Goal: Task Accomplishment & Management: Use online tool/utility

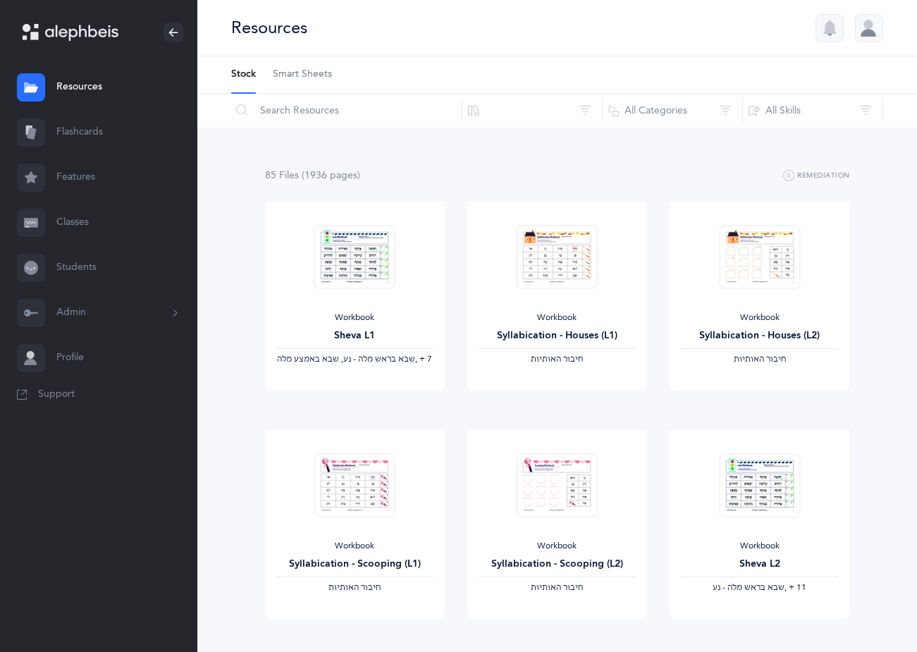
click at [76, 217] on link "Classes" at bounding box center [98, 222] width 197 height 45
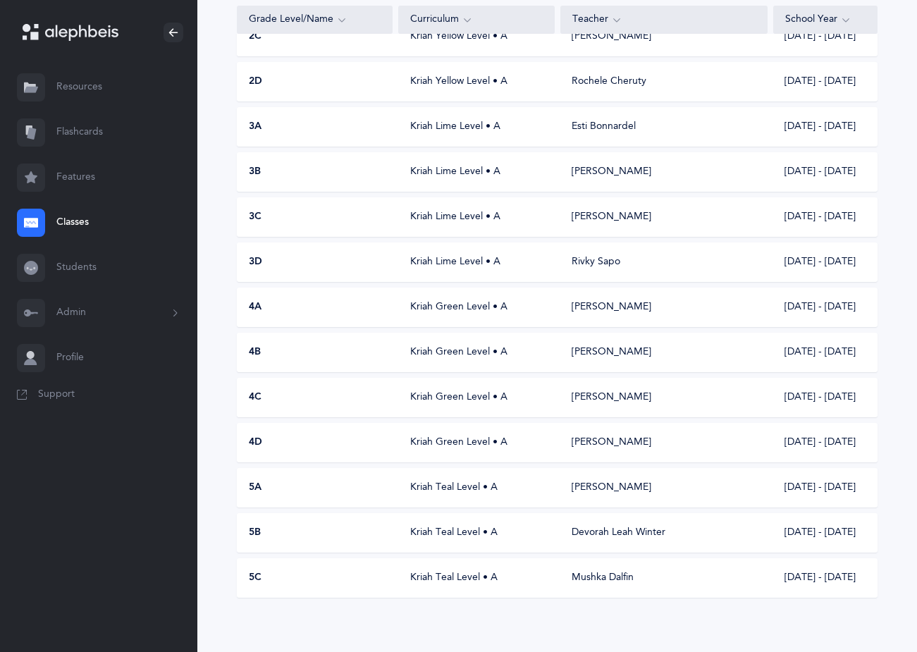
scroll to position [268, 0]
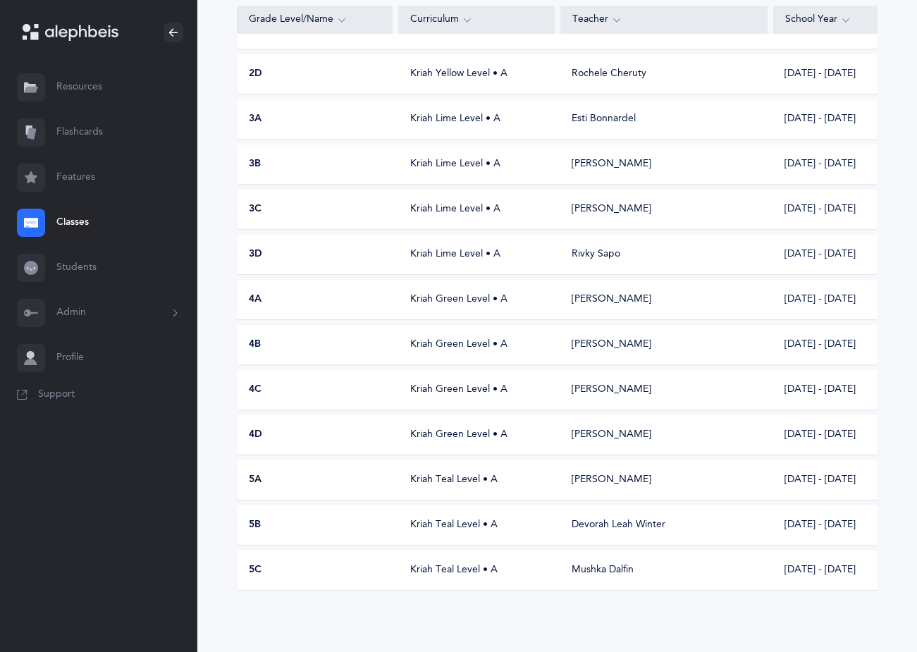
click at [493, 177] on div "3B [PERSON_NAME] Level • A [PERSON_NAME] [DATE] - [DATE]" at bounding box center [557, 163] width 640 height 39
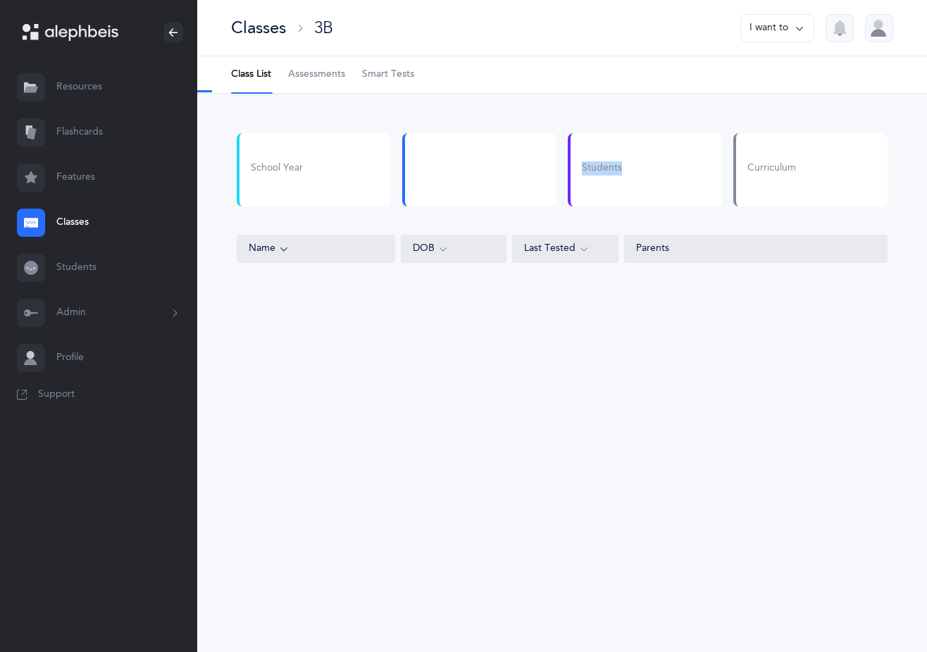
click at [493, 177] on div at bounding box center [479, 169] width 154 height 73
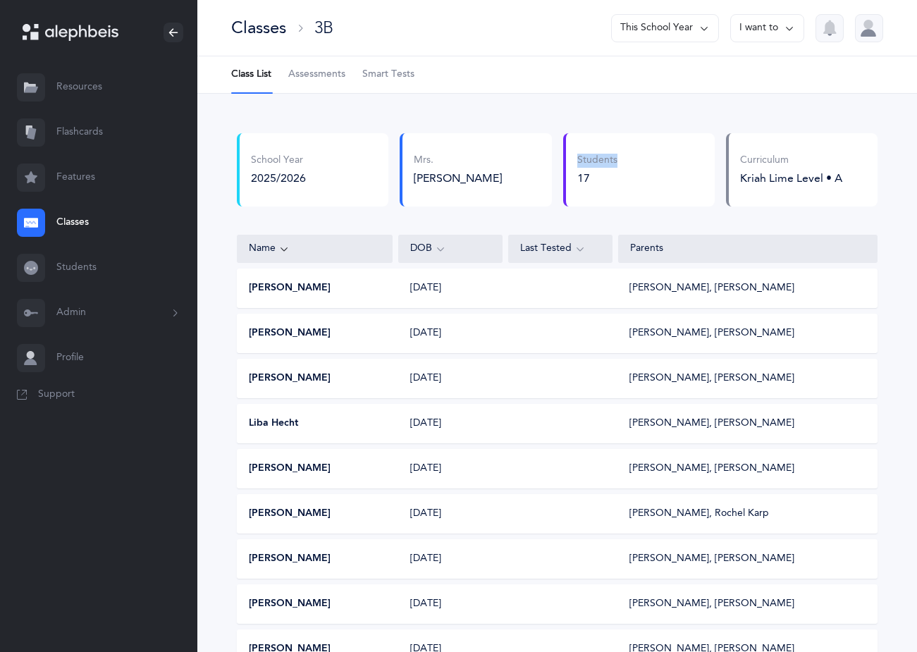
click at [310, 82] on link "Assessments" at bounding box center [316, 74] width 57 height 37
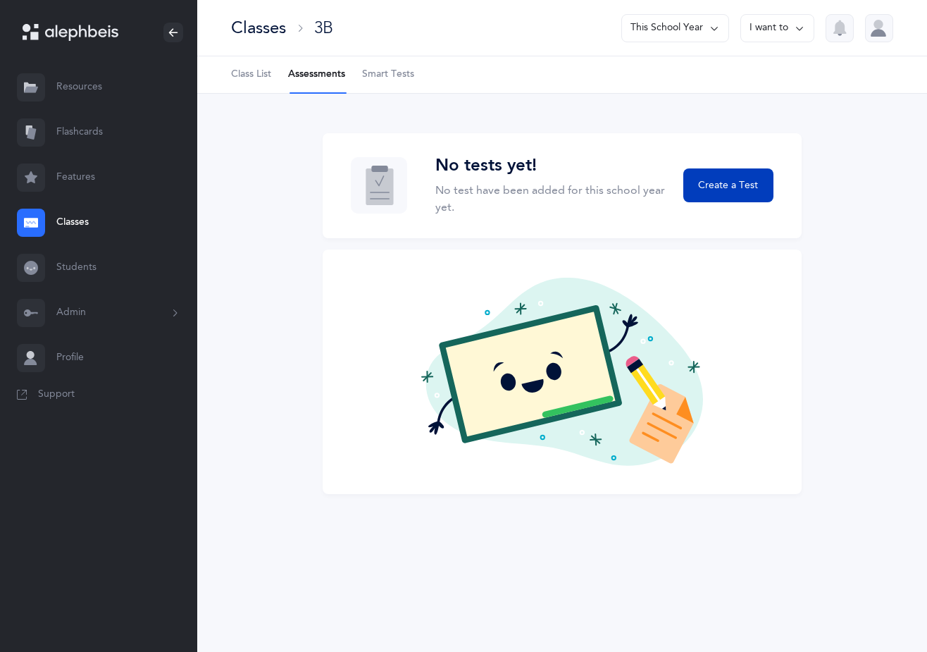
click at [733, 192] on span "Create a Test" at bounding box center [728, 185] width 60 height 15
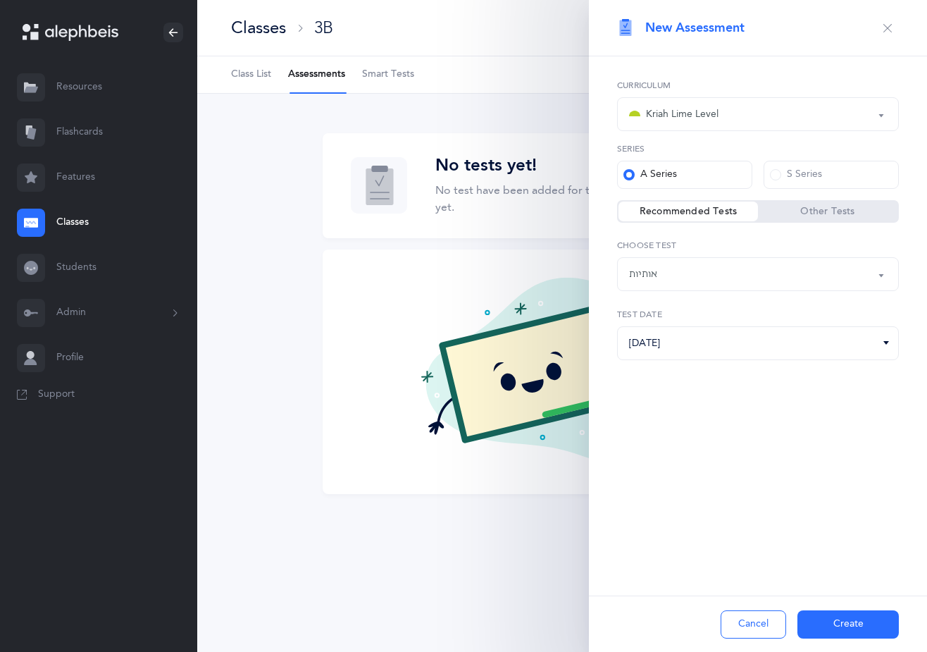
click at [882, 275] on button "אותיות" at bounding box center [758, 274] width 282 height 34
click at [662, 345] on span "אותיות ונקודות L2" at bounding box center [676, 344] width 74 height 13
select select "9"
click at [864, 614] on button "Create" at bounding box center [848, 624] width 101 height 28
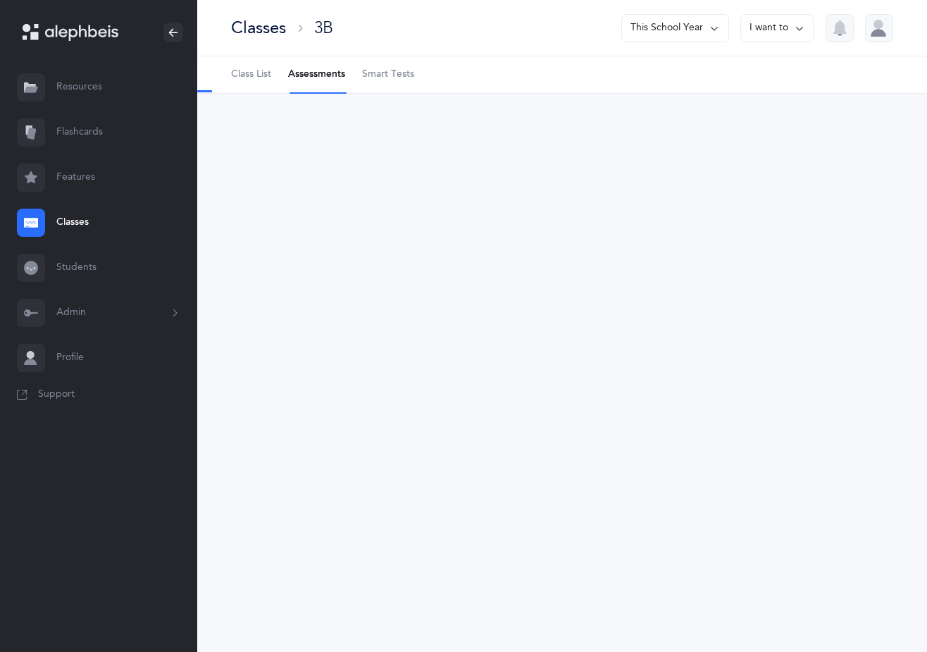
select select "9"
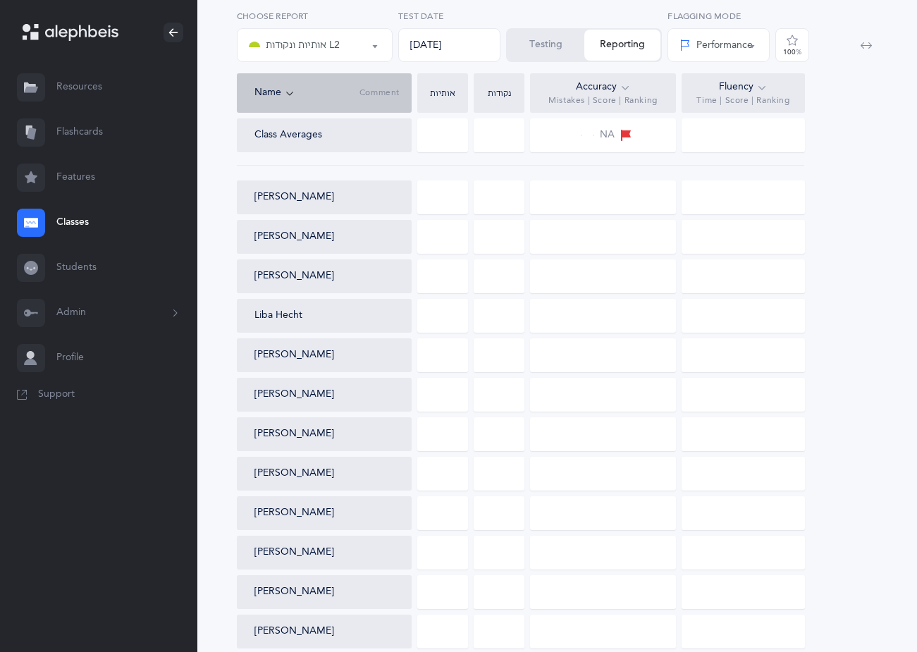
scroll to position [141, 0]
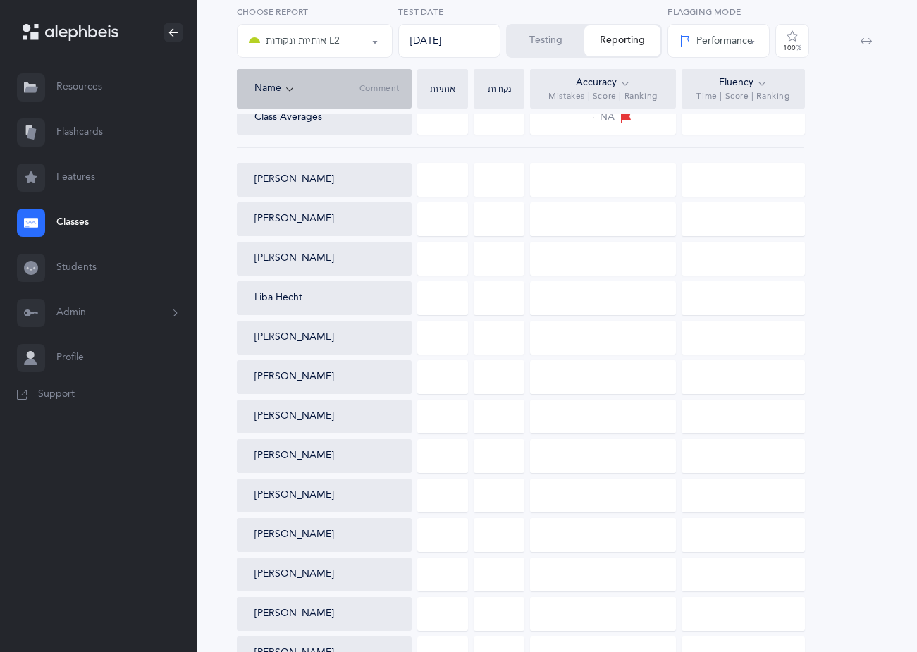
click at [462, 223] on div at bounding box center [442, 219] width 51 height 34
click at [459, 223] on div at bounding box center [442, 219] width 51 height 34
click at [553, 42] on button "Testing" at bounding box center [545, 40] width 77 height 31
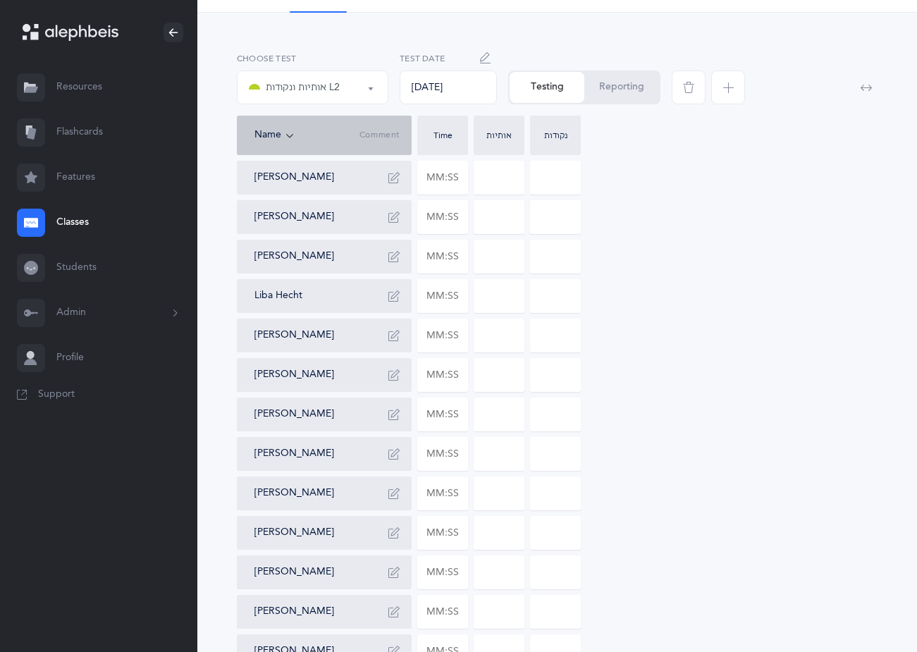
scroll to position [0, 0]
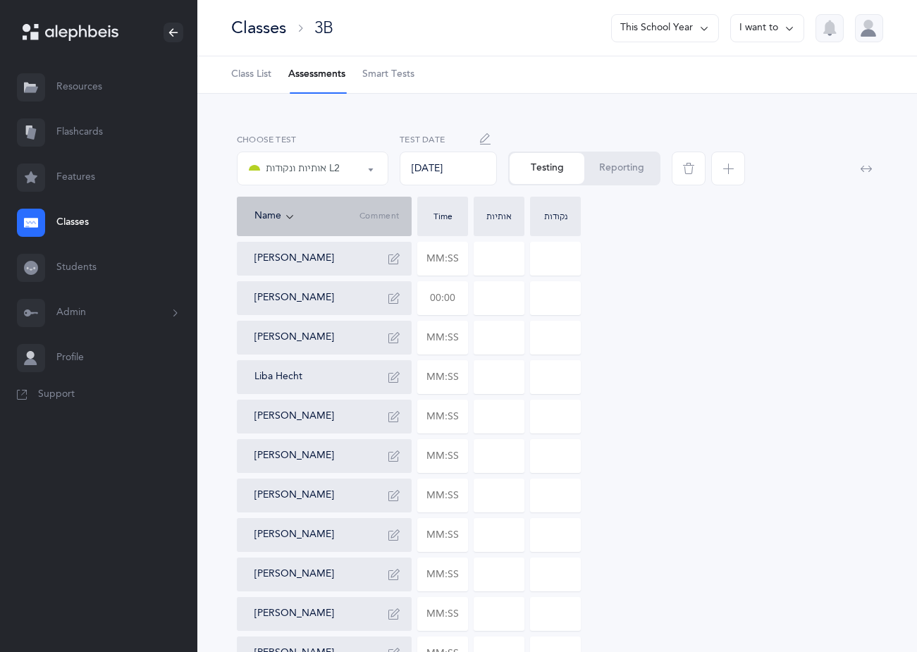
click at [459, 300] on input "text" at bounding box center [442, 298] width 49 height 32
type input "00:31"
type input "0"
click at [670, 298] on div "[PERSON_NAME] [PERSON_NAME] 00:31 0 0 [PERSON_NAME] Liba Hecht [PERSON_NAME] [P…" at bounding box center [557, 574] width 640 height 665
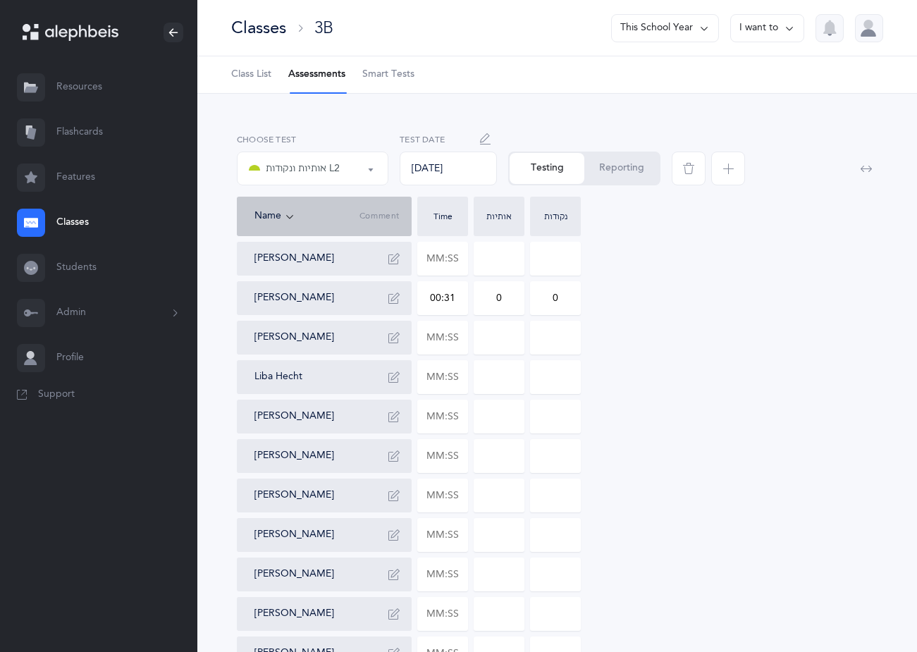
click at [609, 173] on button "Reporting" at bounding box center [621, 168] width 75 height 31
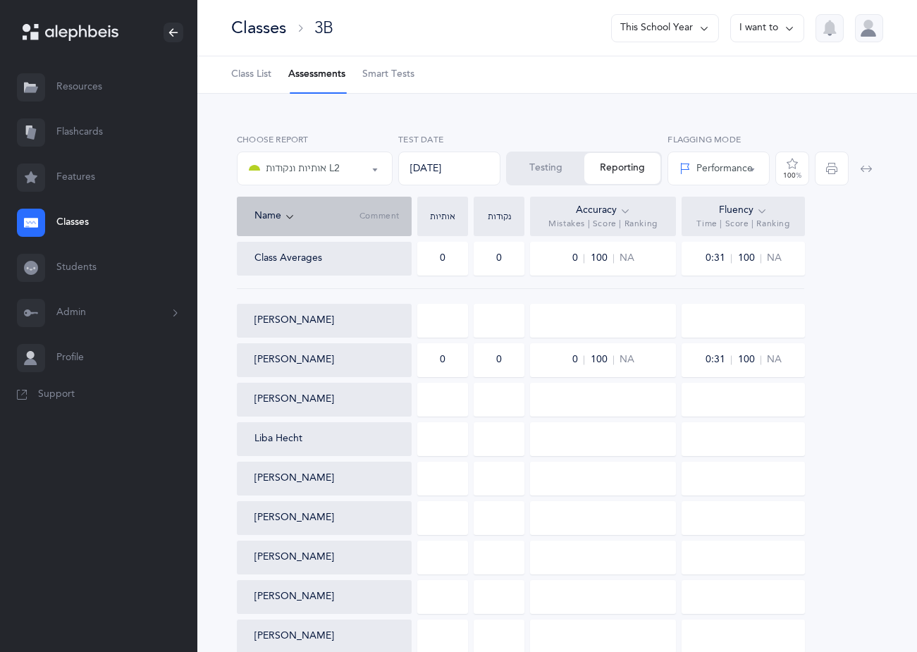
click at [547, 170] on button "Testing" at bounding box center [545, 168] width 77 height 31
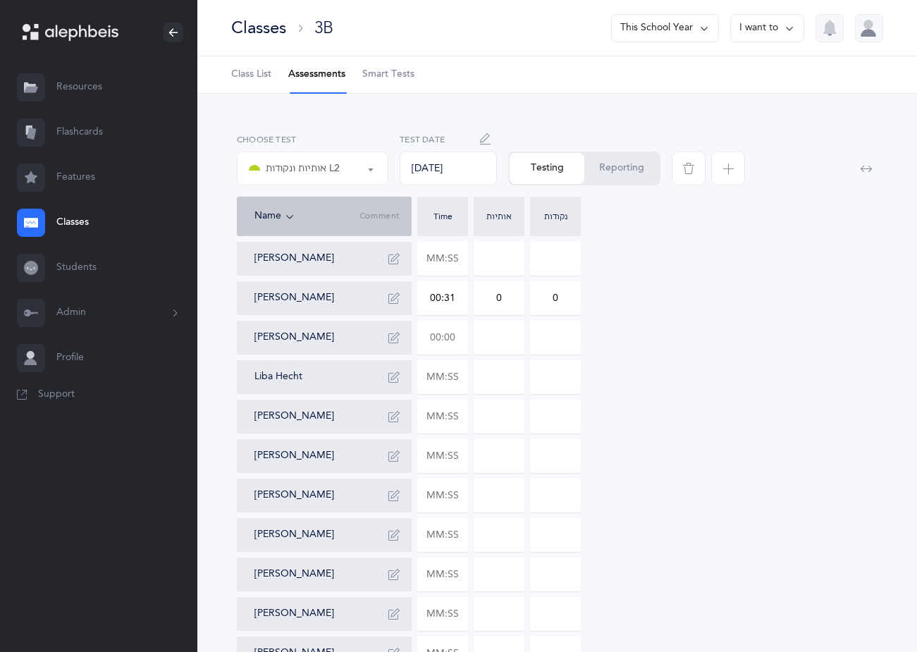
click at [464, 339] on input "text" at bounding box center [442, 337] width 49 height 32
click at [459, 335] on input "00:40" at bounding box center [442, 337] width 49 height 32
type input "00:40"
type input "0"
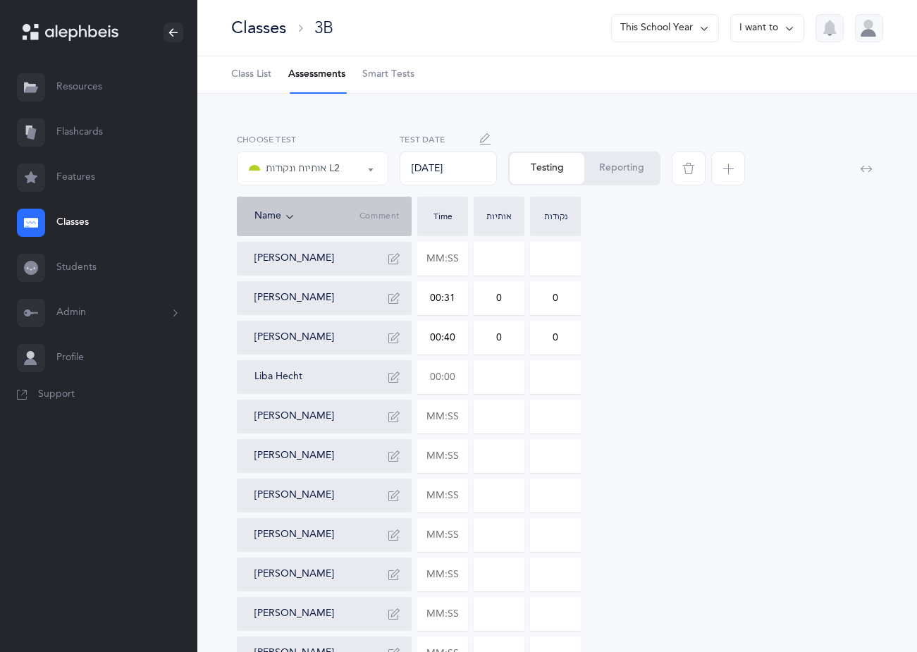
click at [457, 375] on input "text" at bounding box center [442, 377] width 49 height 32
click at [457, 373] on input "00:31" at bounding box center [442, 377] width 49 height 32
type input "00:31"
type input "0"
click at [564, 373] on input "0" at bounding box center [555, 377] width 49 height 32
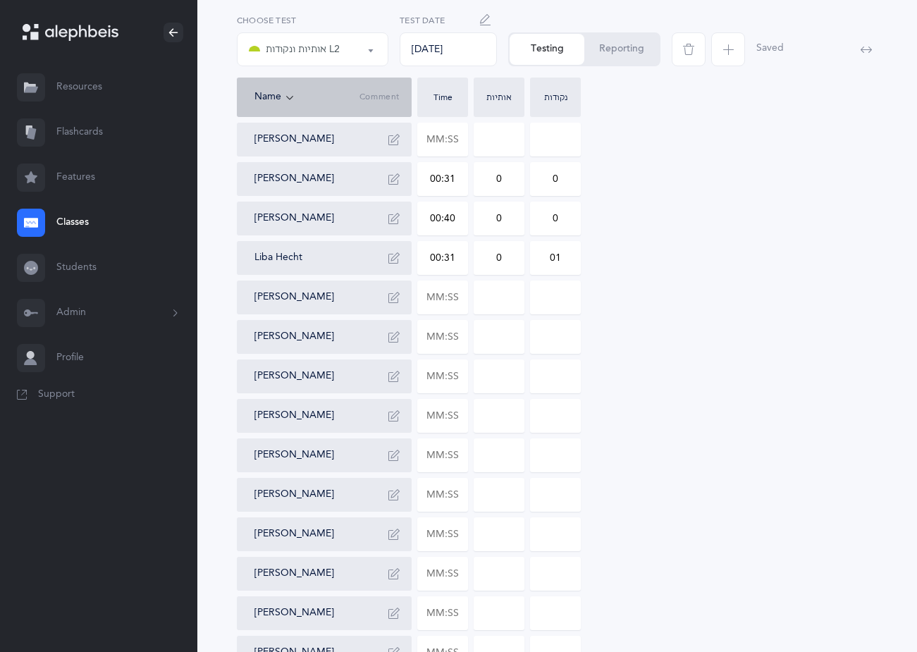
scroll to position [141, 0]
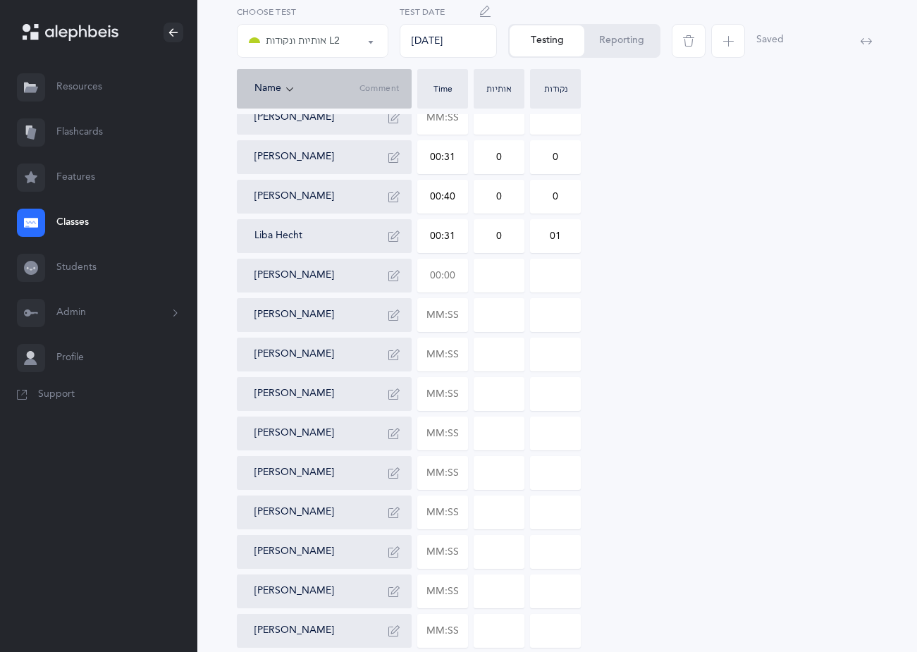
type input "01"
click at [459, 273] on input "text" at bounding box center [442, 275] width 49 height 32
click at [746, 353] on div "[PERSON_NAME] [PERSON_NAME] 00:31 0 0 [PERSON_NAME] 00:40 0 0 Liba Hecht 00:31 …" at bounding box center [557, 433] width 640 height 665
click at [455, 352] on input "text" at bounding box center [442, 354] width 49 height 32
click at [455, 352] on input "00:31" at bounding box center [442, 354] width 49 height 32
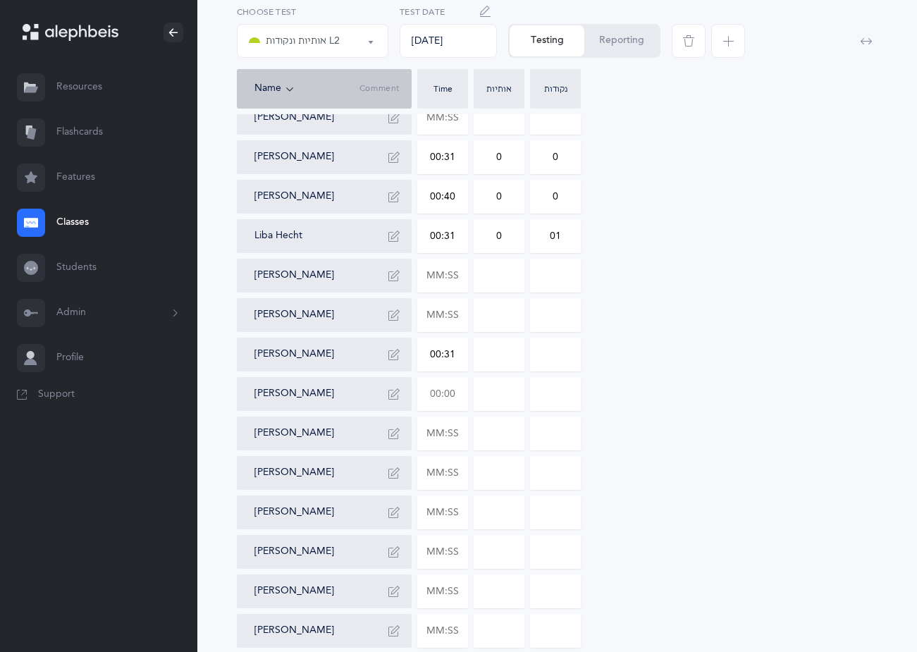
type input "00:31"
type input "0"
click at [457, 390] on input "text" at bounding box center [442, 394] width 49 height 32
click at [457, 390] on input "01:04" at bounding box center [442, 394] width 49 height 32
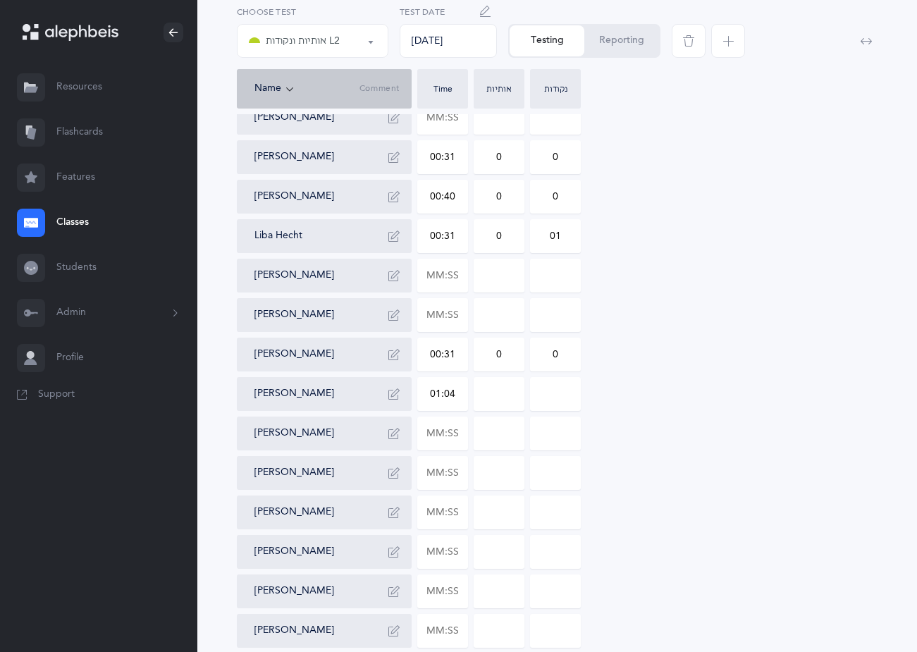
type input "01:04"
type input "0"
click at [564, 392] on input "0" at bounding box center [555, 394] width 49 height 32
click at [564, 392] on input "01" at bounding box center [555, 394] width 49 height 32
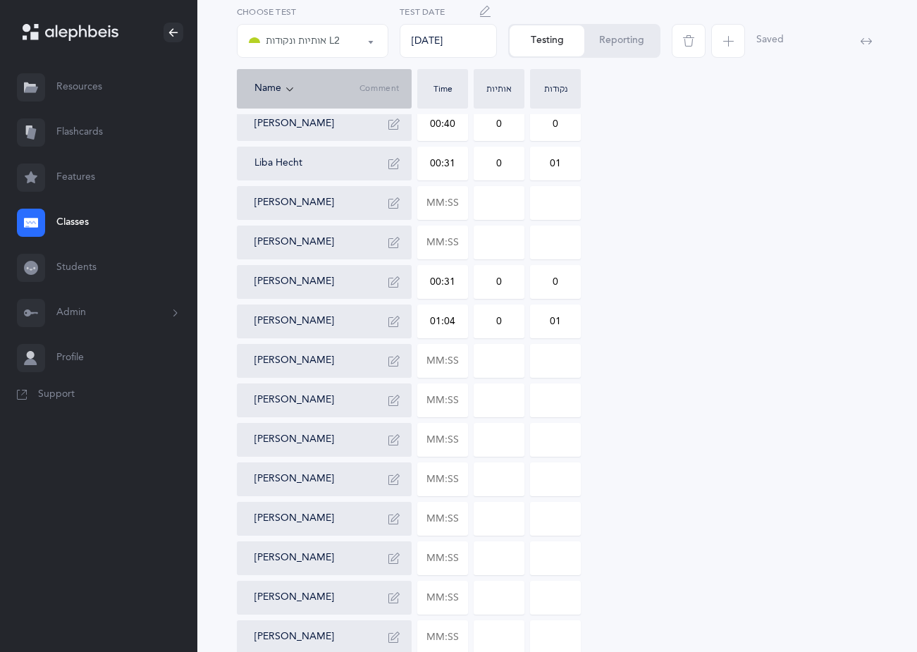
scroll to position [282, 0]
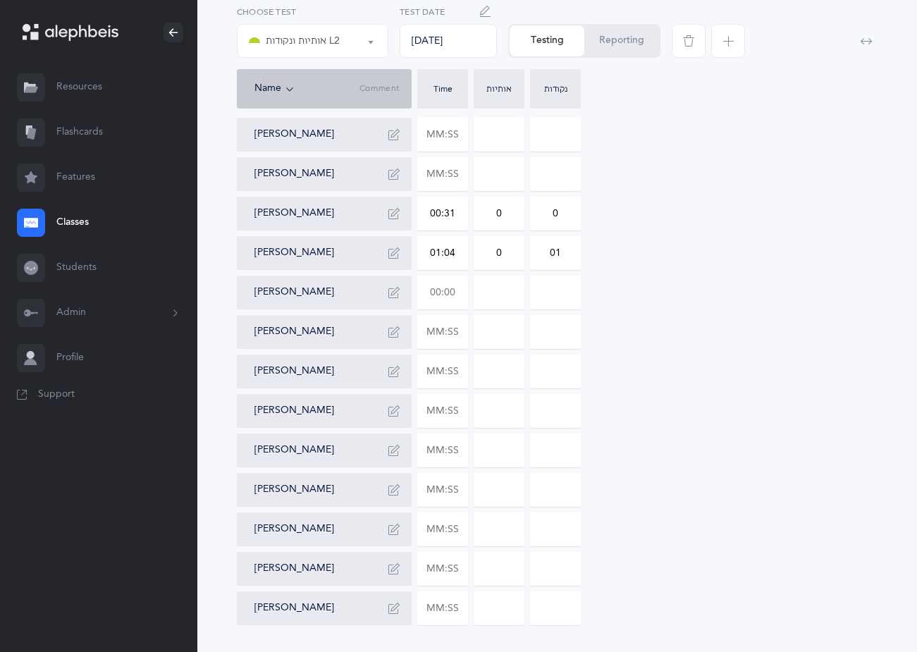
type input "01"
click at [459, 293] on input "text" at bounding box center [442, 292] width 49 height 32
click at [459, 293] on input "00:36" at bounding box center [442, 292] width 49 height 32
type input "00:36"
type input "0"
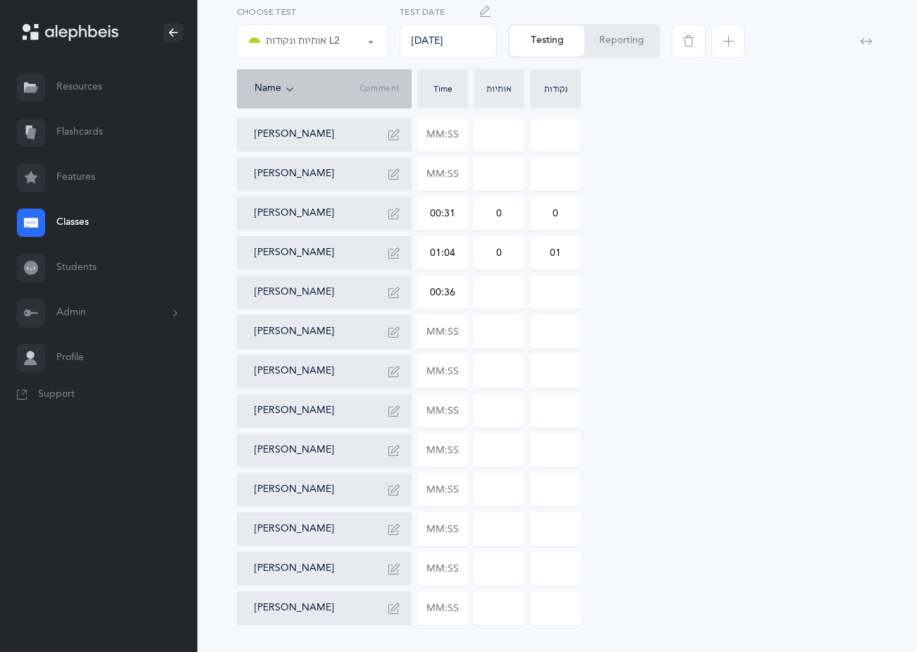
type input "0"
click at [515, 296] on input "0" at bounding box center [498, 292] width 49 height 32
type input "02"
click at [572, 293] on input "0" at bounding box center [555, 292] width 49 height 32
type input "01"
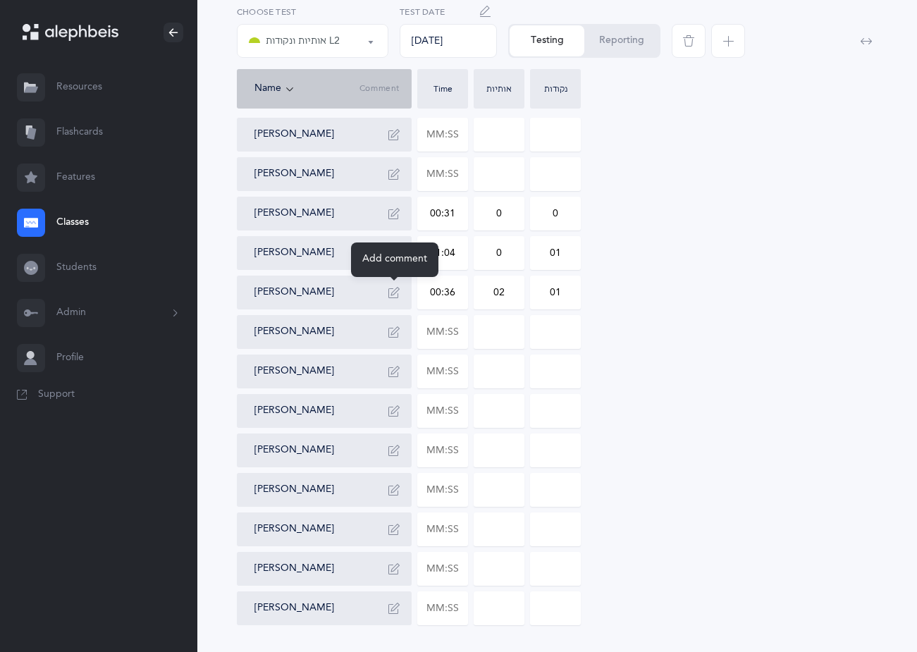
click at [395, 297] on icon "button" at bounding box center [393, 292] width 11 height 11
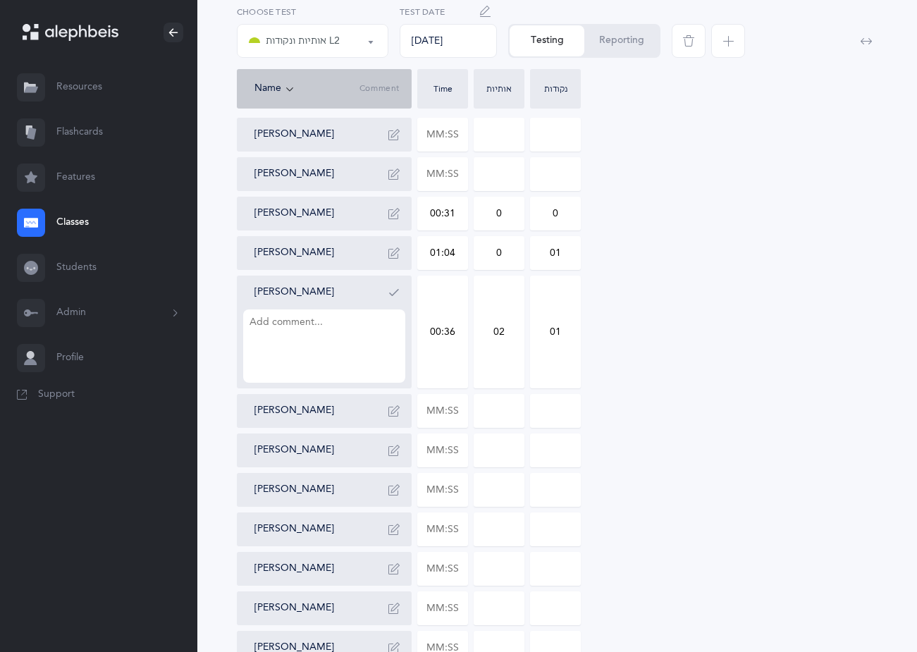
click at [278, 339] on textarea at bounding box center [324, 345] width 162 height 73
type textarea "ד"
click at [262, 322] on textarea "פםןוטארק'/שדגכ" at bounding box center [324, 345] width 162 height 73
type textarea "פםןוטארק'/דגכ"
drag, startPoint x: 316, startPoint y: 320, endPoint x: 223, endPoint y: 321, distance: 93.7
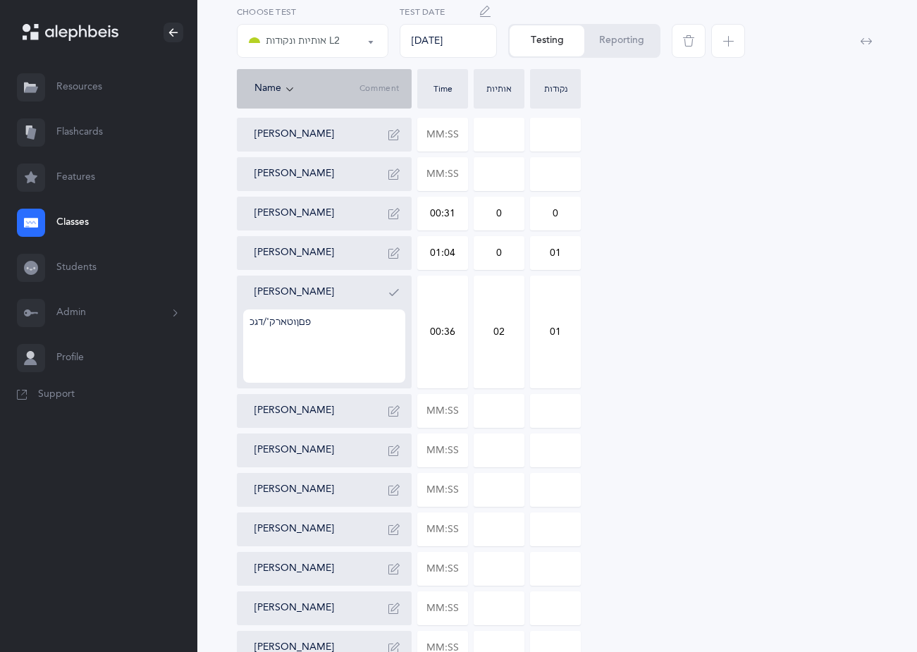
click at [213, 328] on div "אותיות ונקודות L2 אותיות ונקודות L2 Choose test [DATE] Test Date Testing Report…" at bounding box center [556, 292] width 719 height 960
type textarea "ך"
type textarea "פ"
type textarea "צמנהבסזשזש"
drag, startPoint x: 322, startPoint y: 327, endPoint x: 251, endPoint y: 304, distance: 74.7
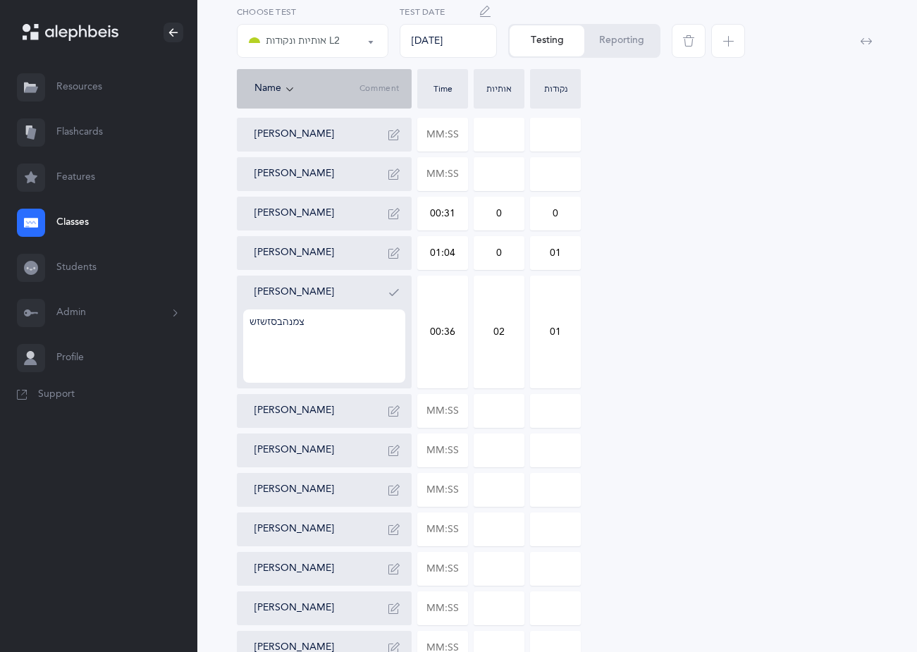
click at [216, 329] on div "אותיות ונקודות L2 אותיות ונקודות L2 Choose test [DATE] Test Date Testing Report…" at bounding box center [556, 292] width 719 height 960
type textarea "ש"
click at [456, 408] on input "text" at bounding box center [442, 411] width 49 height 32
type input "00:03"
click at [361, 411] on div "[PERSON_NAME]" at bounding box center [329, 411] width 151 height 23
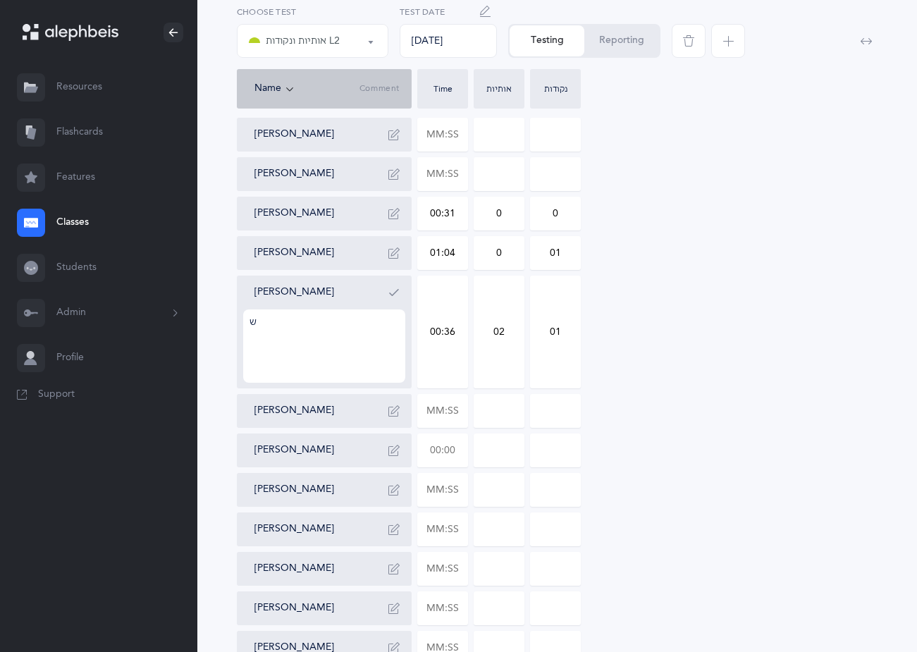
click at [456, 445] on input "text" at bounding box center [442, 450] width 49 height 32
click at [455, 445] on input "00:44" at bounding box center [442, 450] width 49 height 32
type input "00:44"
type input "0"
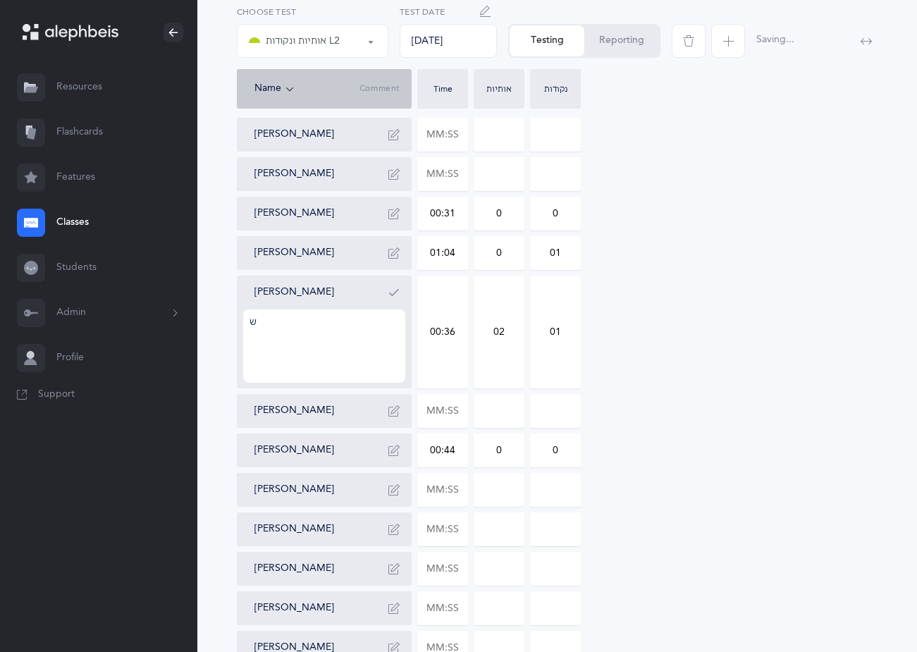
click at [500, 451] on input "0" at bounding box center [498, 450] width 49 height 32
type input "011"
click at [564, 445] on input "0" at bounding box center [555, 450] width 49 height 32
click at [563, 443] on input "010" at bounding box center [555, 450] width 49 height 32
type input "010"
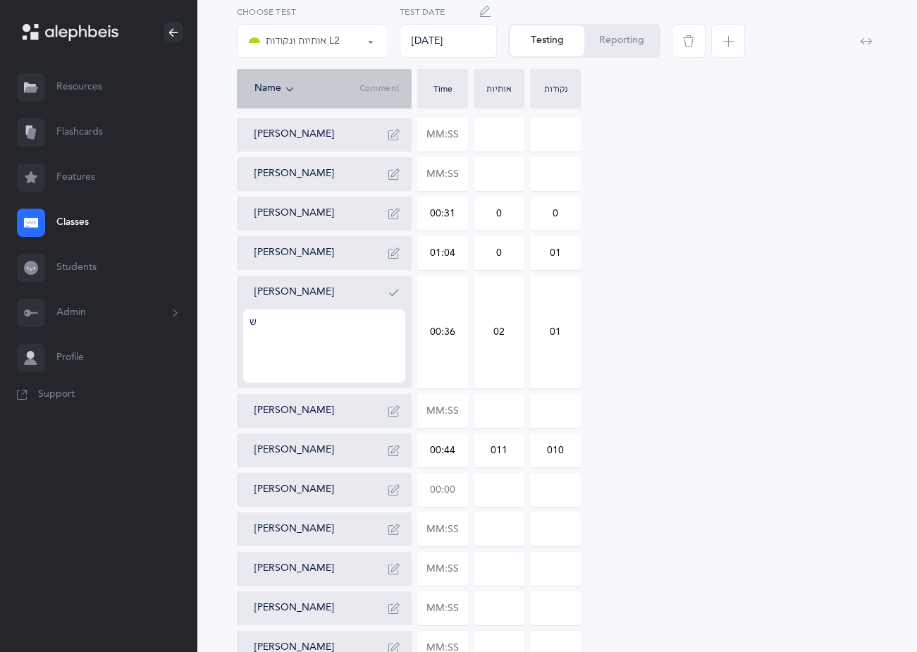
click at [455, 493] on input "text" at bounding box center [442, 489] width 49 height 32
type input "00:40"
type input "0"
click at [514, 483] on input "0" at bounding box center [498, 489] width 49 height 32
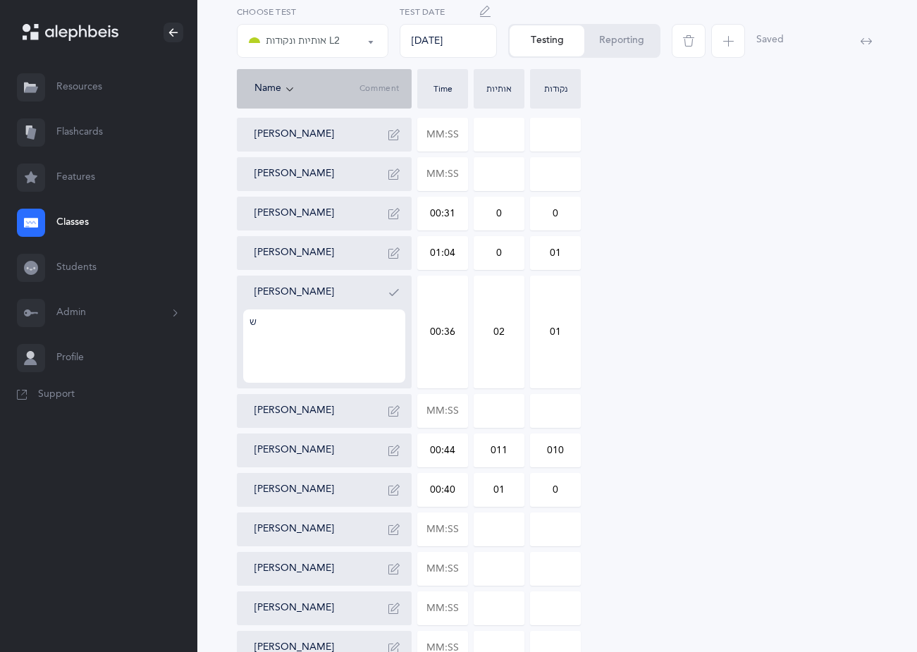
click at [514, 485] on input "01" at bounding box center [498, 489] width 49 height 32
type input "01"
click at [457, 529] on input "text" at bounding box center [442, 529] width 49 height 32
type input "00:46"
type input "0"
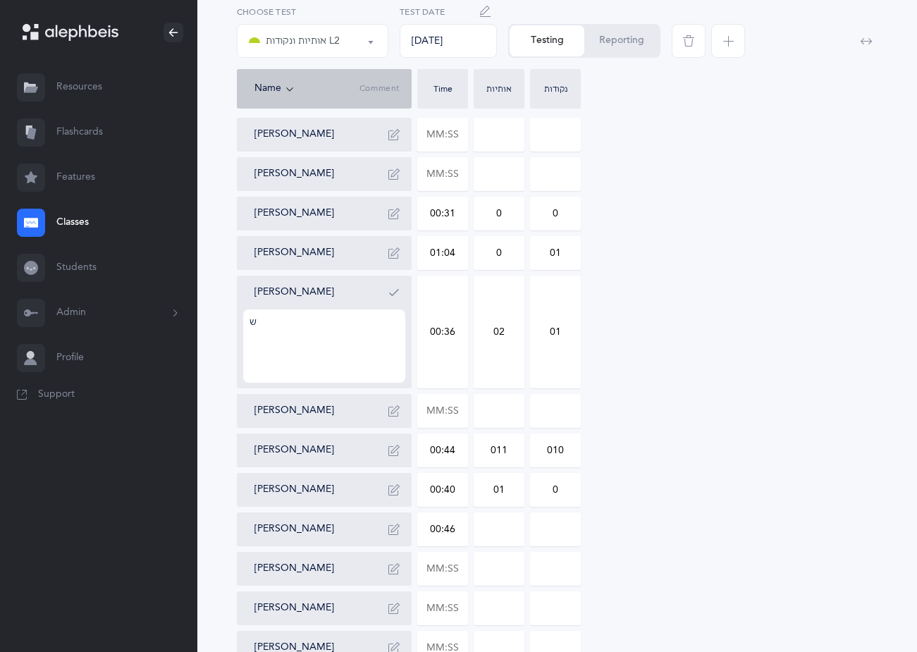
type input "0"
click at [515, 531] on input "0" at bounding box center [498, 529] width 49 height 32
type input "02"
click at [395, 526] on icon "button" at bounding box center [393, 529] width 11 height 11
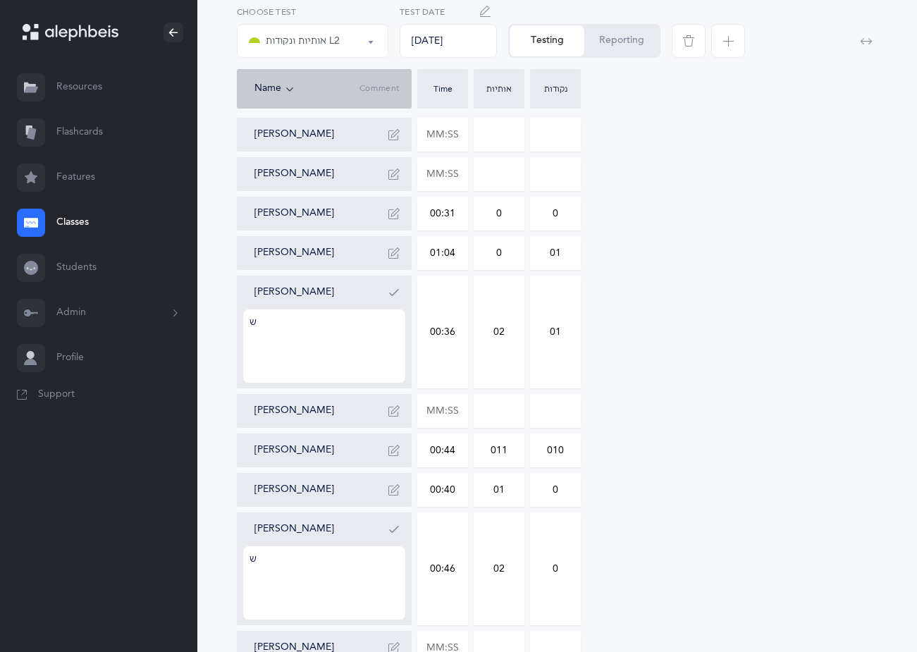
type textarea "ש"
click at [683, 586] on div "[PERSON_NAME] [PERSON_NAME] 00:31 0 0 [PERSON_NAME] 00:40 0 0 Liba Hecht 00:31 …" at bounding box center [557, 371] width 640 height 823
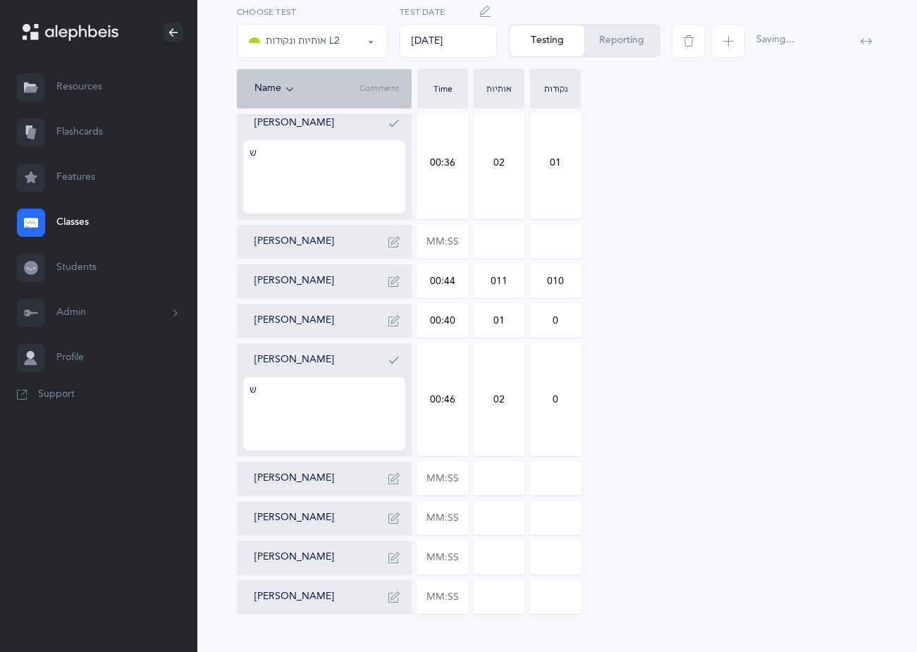
scroll to position [481, 0]
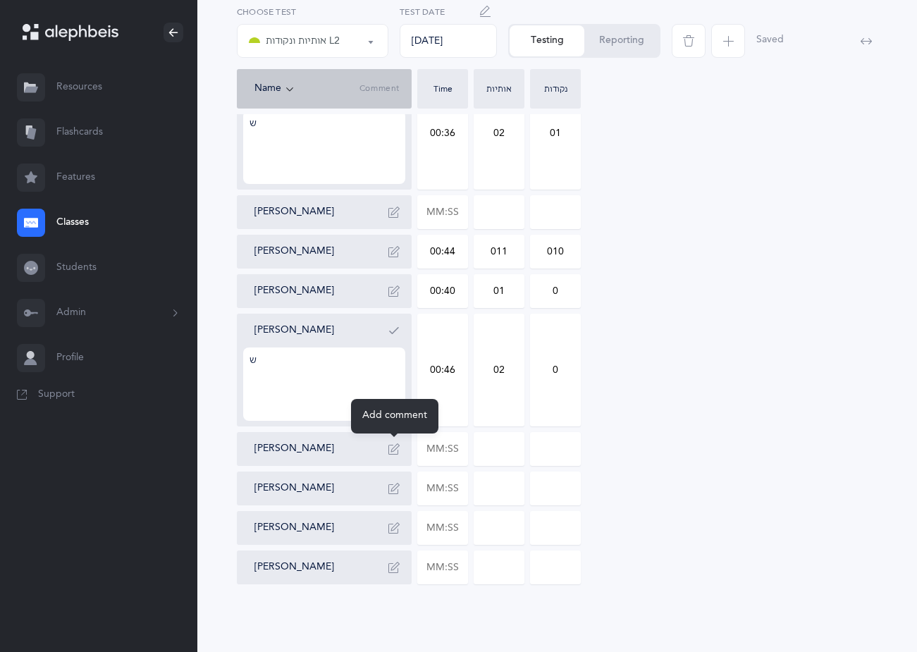
click at [393, 452] on icon "button" at bounding box center [393, 448] width 11 height 11
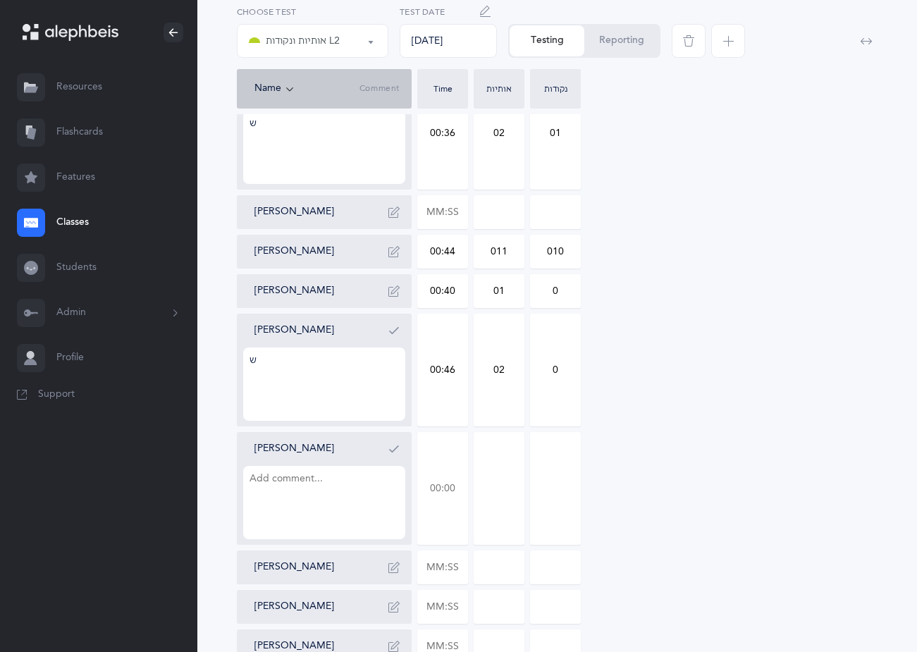
click at [459, 488] on input "text" at bounding box center [442, 488] width 49 height 111
click at [459, 488] on input "00:44" at bounding box center [442, 488] width 49 height 111
type input "00:44"
type input "0"
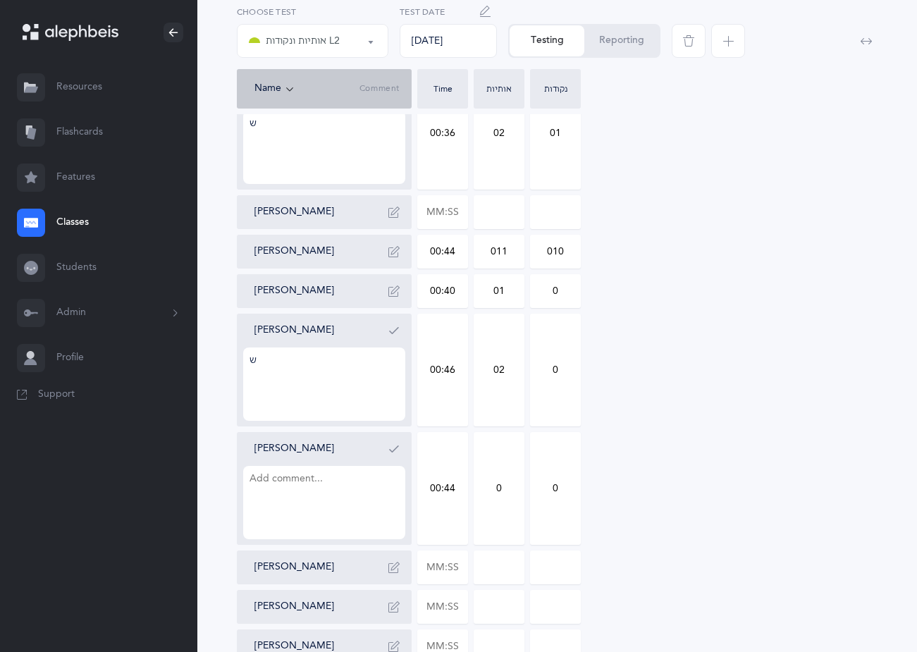
click at [515, 482] on input "0" at bounding box center [498, 488] width 49 height 111
type input "03"
click at [561, 487] on input "0" at bounding box center [555, 488] width 49 height 111
click at [561, 488] on input "01" at bounding box center [555, 488] width 49 height 111
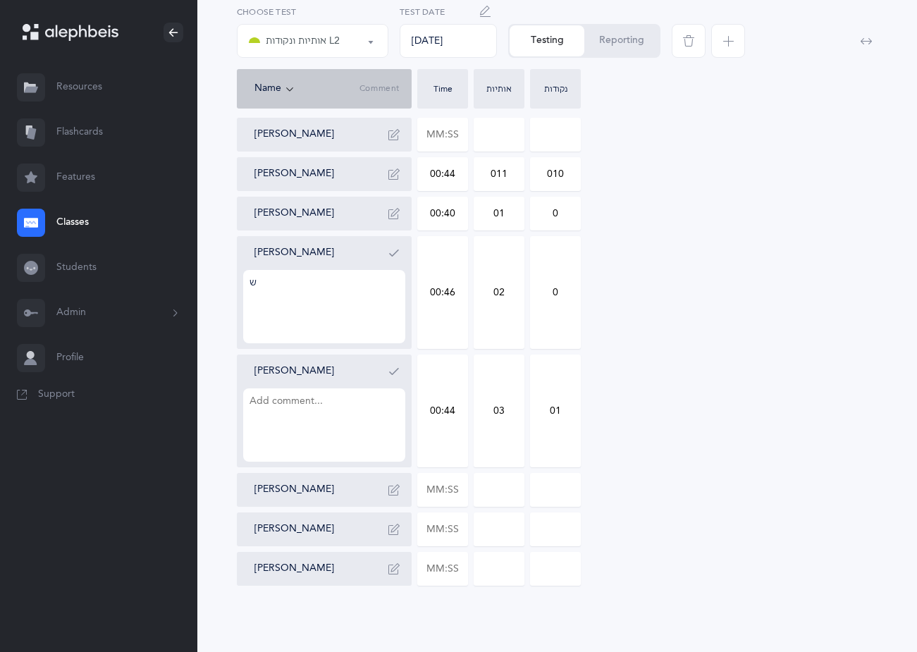
scroll to position [559, 0]
type input "01"
click at [455, 486] on input "text" at bounding box center [442, 488] width 49 height 32
type input "00:32"
type input "0"
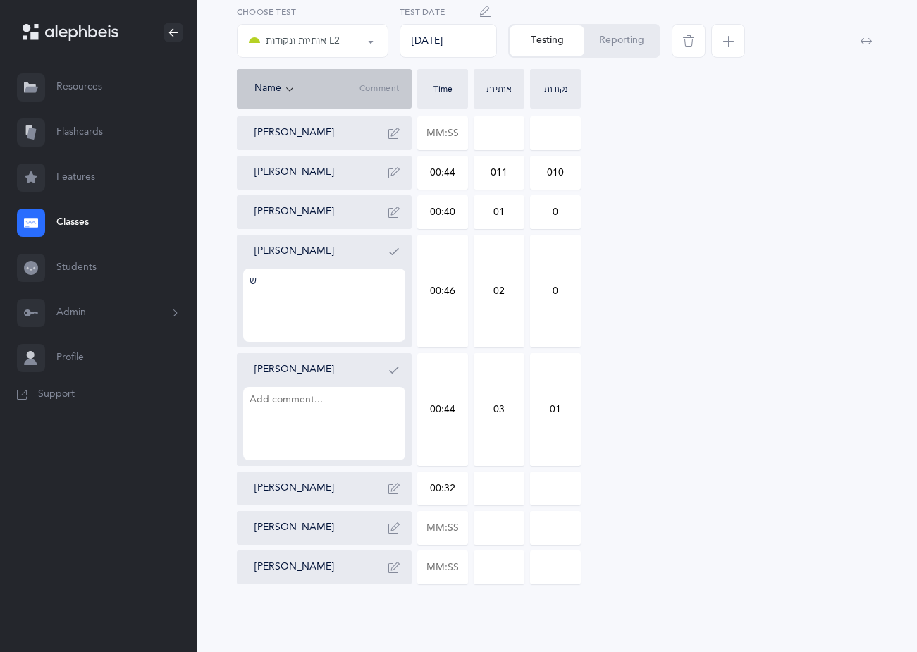
type input "0"
click at [514, 484] on input "0" at bounding box center [498, 488] width 49 height 32
click at [459, 526] on input "text" at bounding box center [442, 528] width 49 height 32
click at [460, 525] on input "00:52" at bounding box center [442, 528] width 49 height 32
type input "00:52"
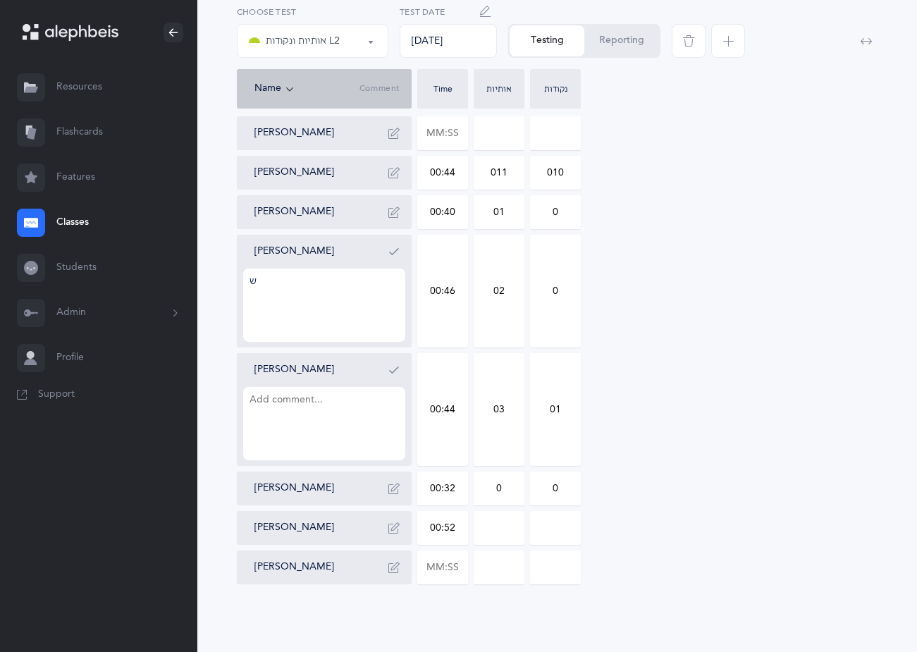
type input "0"
click at [515, 526] on input "0" at bounding box center [498, 528] width 49 height 32
click at [559, 526] on input "0" at bounding box center [555, 528] width 49 height 32
type input "02"
click at [509, 526] on input "0" at bounding box center [498, 528] width 49 height 32
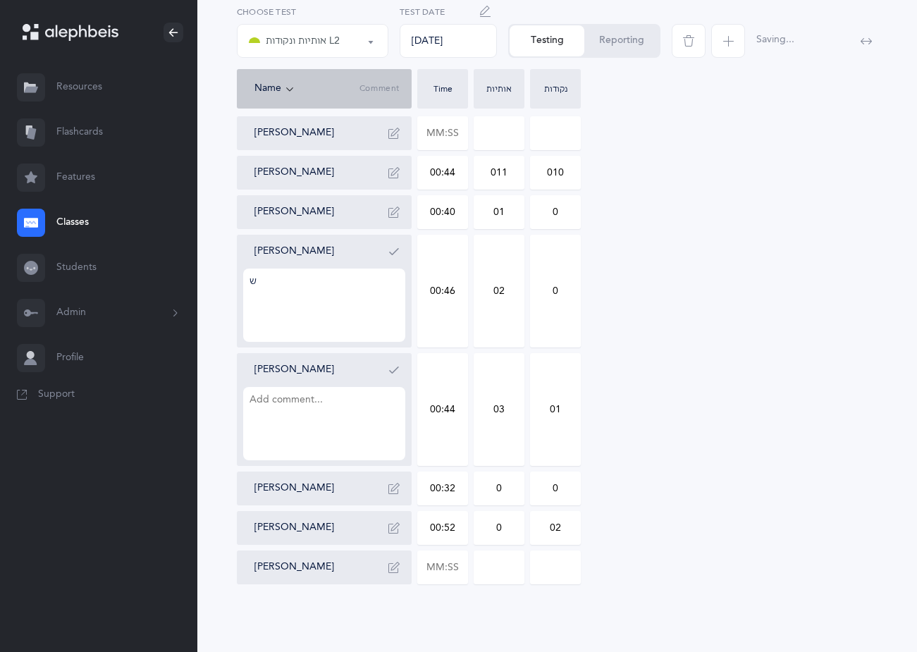
click at [624, 47] on button "Reporting" at bounding box center [621, 40] width 75 height 31
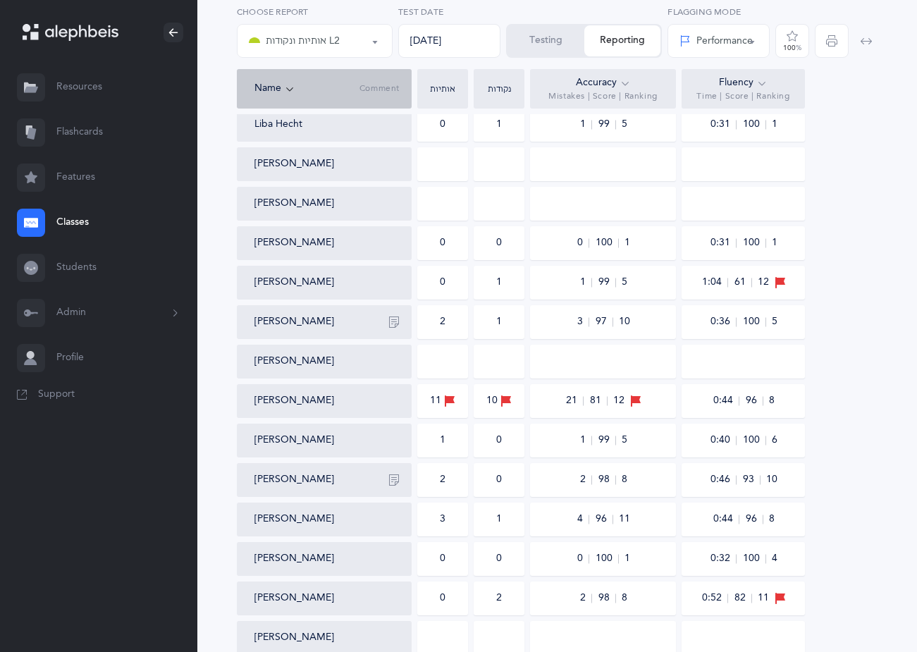
scroll to position [385, 0]
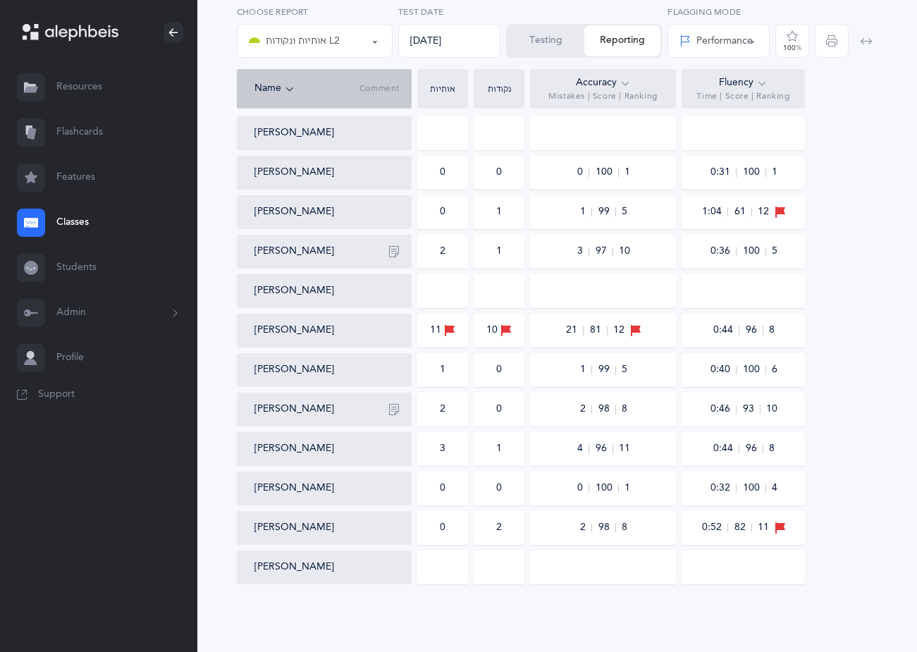
click at [457, 530] on div "0" at bounding box center [442, 528] width 51 height 34
click at [642, 42] on div "Testing Reporting" at bounding box center [584, 41] width 156 height 34
click at [621, 41] on div "Testing Reporting" at bounding box center [584, 41] width 156 height 34
click at [563, 44] on button "Testing" at bounding box center [545, 40] width 77 height 31
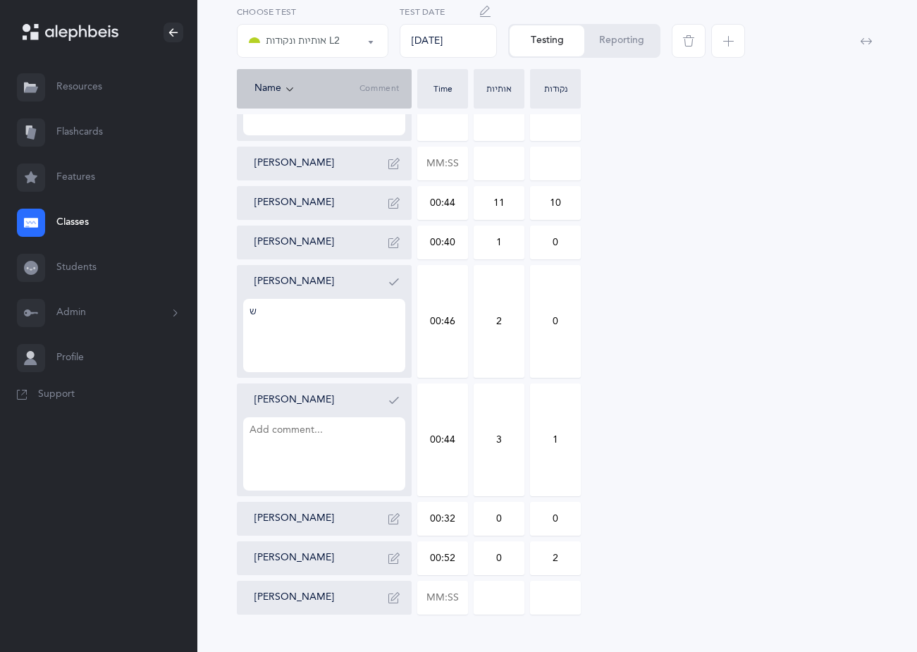
scroll to position [559, 0]
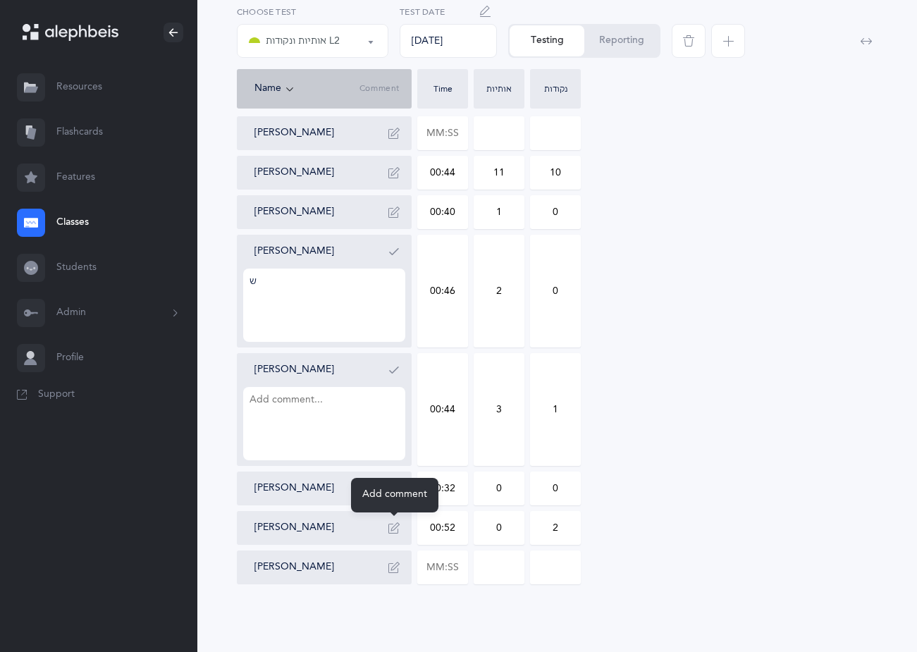
click at [400, 529] on button "button" at bounding box center [394, 527] width 23 height 23
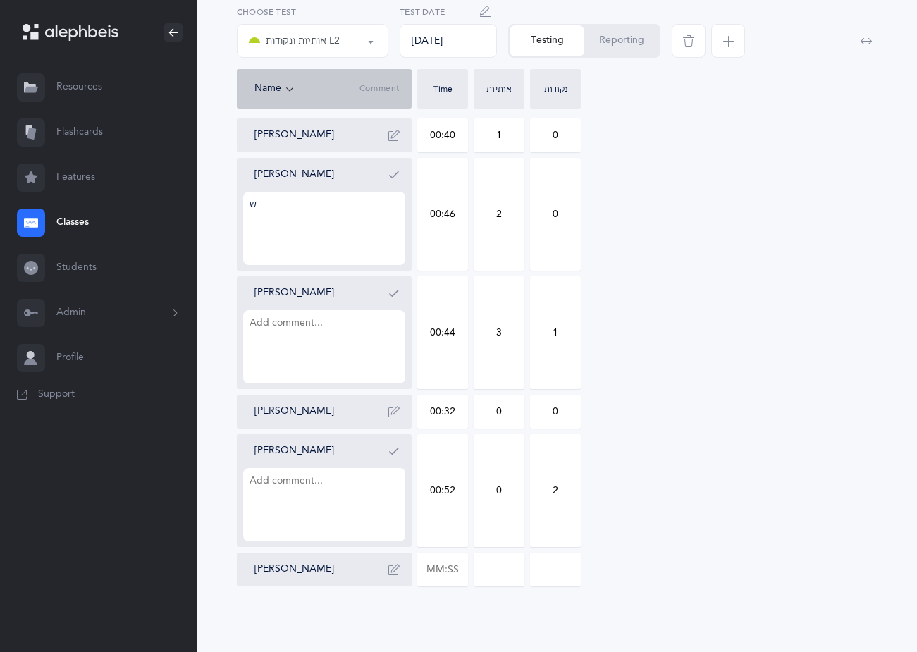
scroll to position [638, 0]
click at [307, 497] on textarea at bounding box center [324, 502] width 162 height 73
drag, startPoint x: 254, startPoint y: 476, endPoint x: 242, endPoint y: 475, distance: 12.8
click at [243, 476] on textarea "[DEMOGRAPHIC_DATA]" at bounding box center [324, 502] width 162 height 73
drag, startPoint x: 266, startPoint y: 477, endPoint x: 300, endPoint y: 479, distance: 33.9
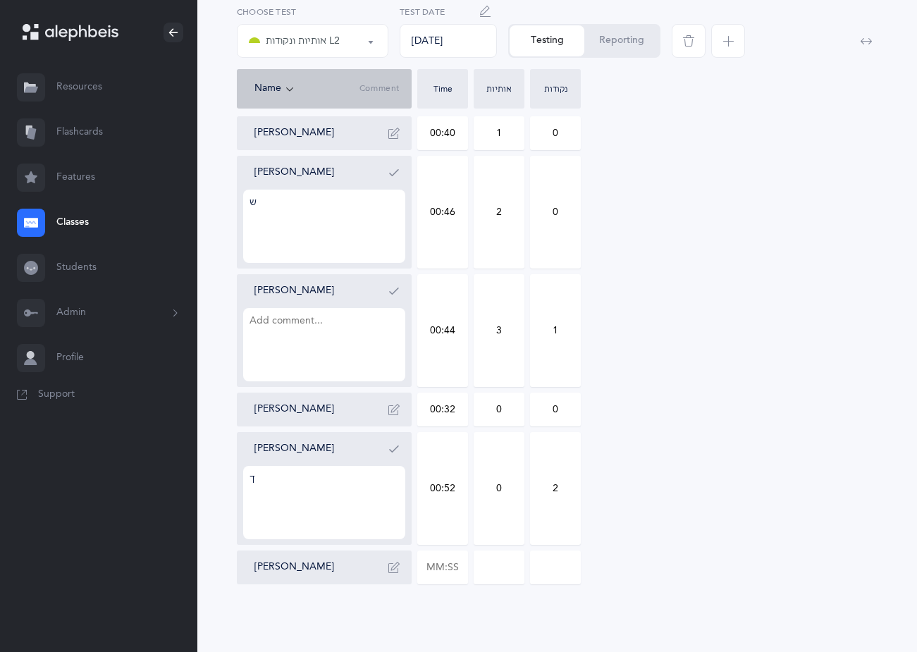
click at [275, 478] on textarea "ך" at bounding box center [324, 502] width 162 height 73
click at [284, 481] on textarea "ך kametz" at bounding box center [324, 502] width 162 height 73
click at [299, 491] on textarea "ך kametz" at bounding box center [324, 502] width 162 height 73
type textarea "ך kametz"
click at [457, 569] on input "text" at bounding box center [442, 567] width 49 height 32
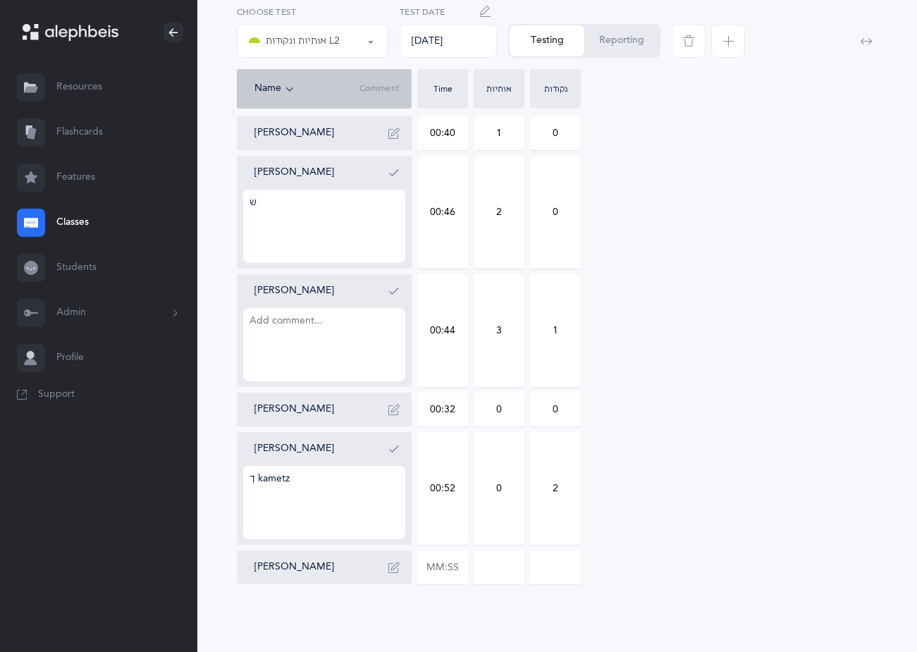
click at [709, 524] on div "[PERSON_NAME] [PERSON_NAME] 00:31 0 0 [PERSON_NAME] 00:40 0 0 Liba Hecht 00:31 …" at bounding box center [557, 93] width 640 height 981
drag, startPoint x: 516, startPoint y: 489, endPoint x: 486, endPoint y: 489, distance: 29.6
click at [486, 489] on input "0" at bounding box center [498, 488] width 49 height 111
type input "2"
click at [457, 567] on input "text" at bounding box center [442, 567] width 49 height 32
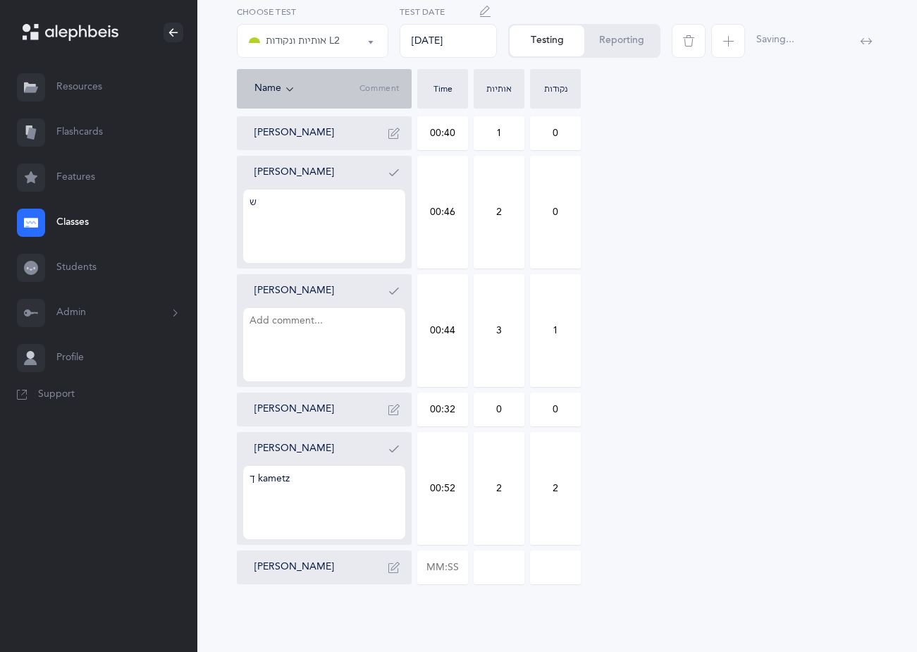
click at [689, 528] on div "[PERSON_NAME] [PERSON_NAME] 00:31 0 0 [PERSON_NAME] 00:40 0 0 Liba Hecht 00:31 …" at bounding box center [557, 93] width 640 height 981
click at [513, 562] on input at bounding box center [498, 567] width 49 height 32
type input "6"
drag, startPoint x: 460, startPoint y: 565, endPoint x: 407, endPoint y: 573, distance: 54.1
click at [415, 573] on div "[PERSON_NAME] [PERSON_NAME] 00:31 0 0 [PERSON_NAME] 00:40 0 0 Liba Hecht 00:31 …" at bounding box center [557, 93] width 640 height 981
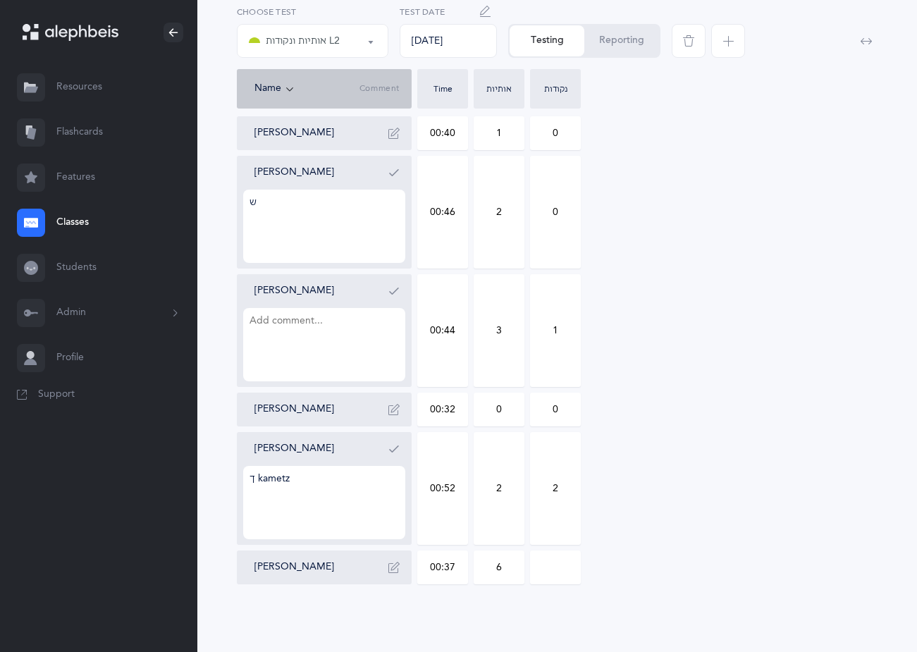
type input "00:37"
type input "0"
click at [674, 507] on div "[PERSON_NAME] [PERSON_NAME] 00:31 0 0 [PERSON_NAME] 00:40 0 0 Liba Hecht 00:31 …" at bounding box center [557, 93] width 640 height 981
click at [614, 46] on button "Reporting" at bounding box center [621, 40] width 75 height 31
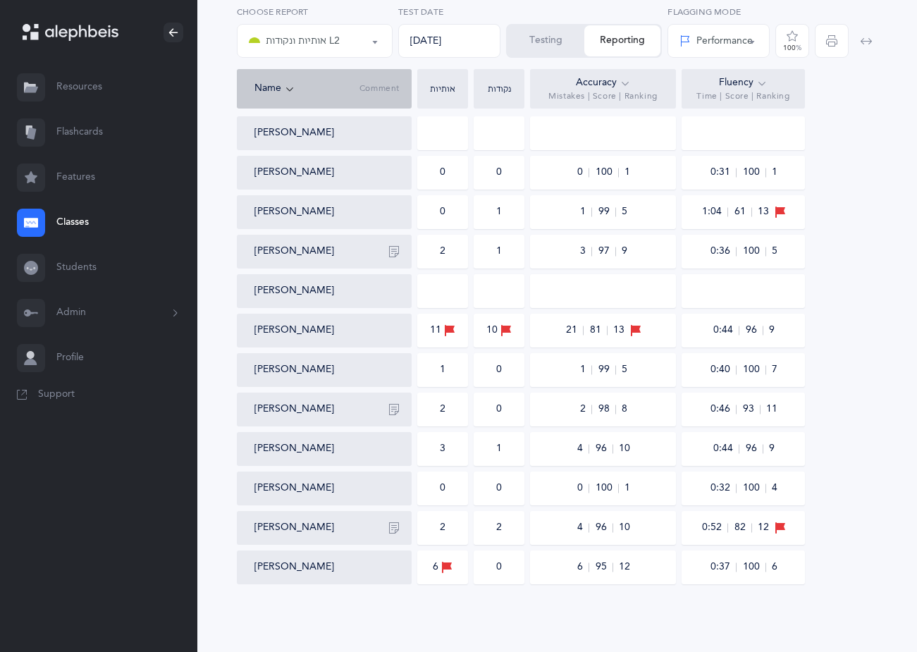
scroll to position [385, 0]
click at [829, 45] on div at bounding box center [853, 37] width 54 height 63
click at [832, 39] on div at bounding box center [853, 37] width 54 height 63
click at [623, 44] on div "Testing Reporting" at bounding box center [584, 41] width 156 height 34
click at [559, 42] on button "Testing" at bounding box center [545, 40] width 77 height 31
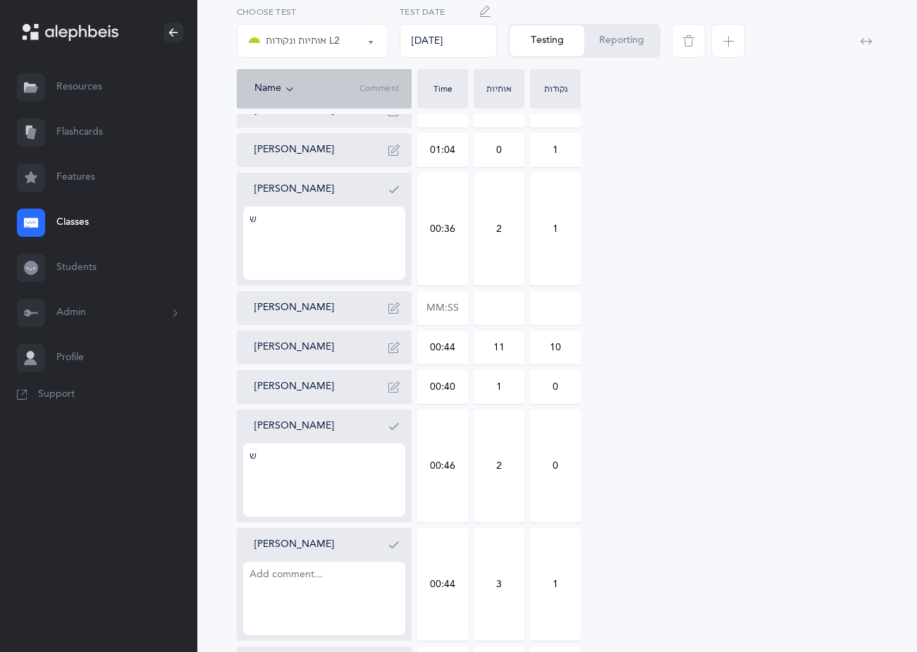
click at [614, 42] on button "Reporting" at bounding box center [621, 40] width 75 height 31
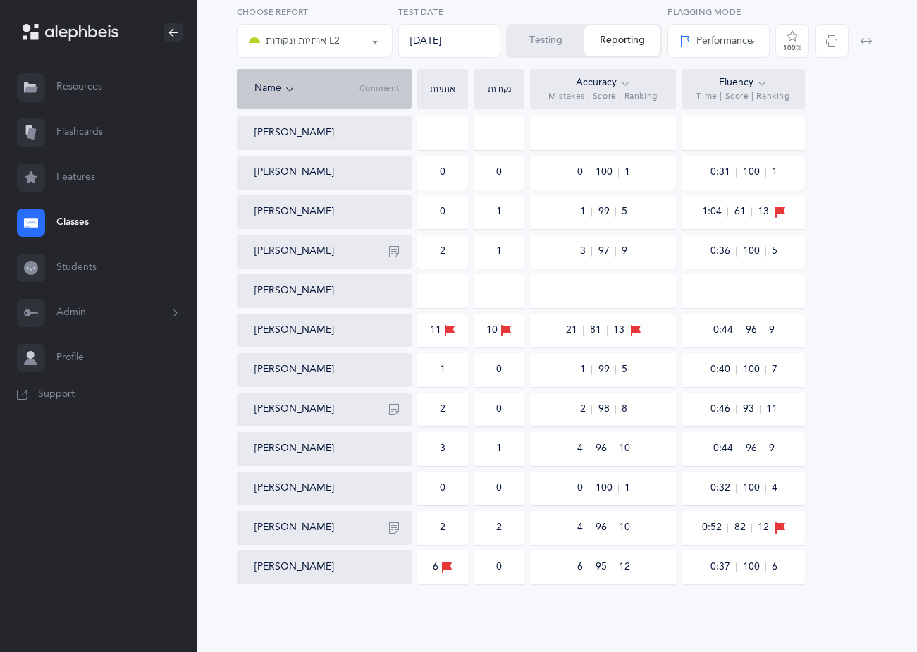
click at [836, 38] on div at bounding box center [853, 37] width 54 height 63
